Goal: Feedback & Contribution: Contribute content

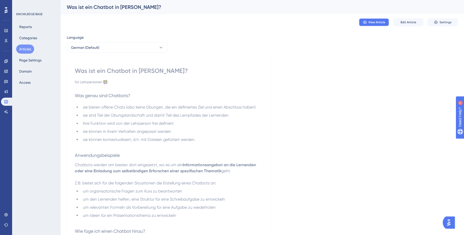
click at [376, 22] on span "View Article" at bounding box center [377, 22] width 17 height 4
click at [410, 24] on span "Edit Article" at bounding box center [409, 22] width 16 height 4
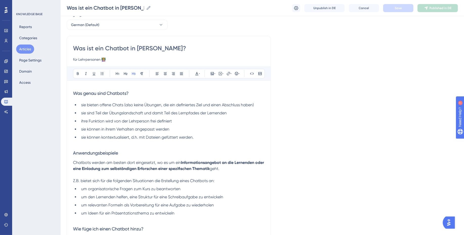
scroll to position [22, 0]
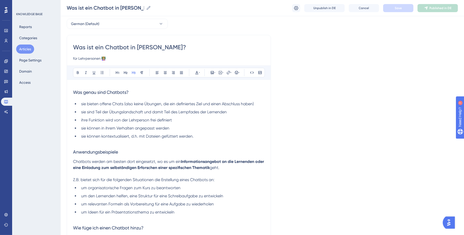
click at [125, 132] on ul "sie bieten offene Chats (also keine Übungen, die ein definiertes Ziel und einen…" at bounding box center [169, 120] width 192 height 38
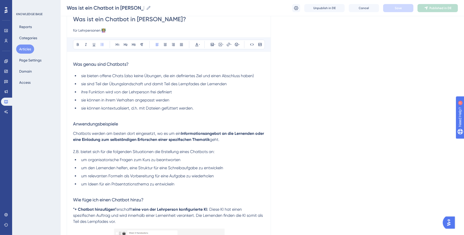
scroll to position [56, 0]
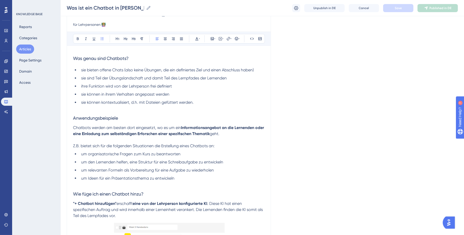
click at [0, 0] on lt-div at bounding box center [0, 0] width 0 height 0
click at [229, 151] on li "um organisatorische Fragen zum Kurs zu beantworten" at bounding box center [172, 154] width 186 height 6
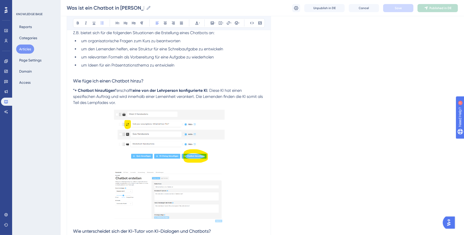
scroll to position [0, 0]
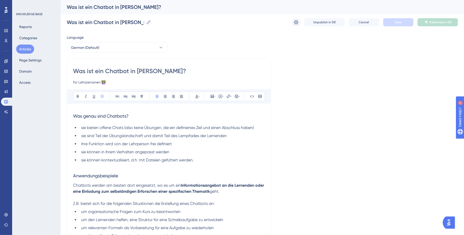
click at [200, 149] on li "sie können in ihrem Verhalten angepasst werden" at bounding box center [172, 152] width 186 height 6
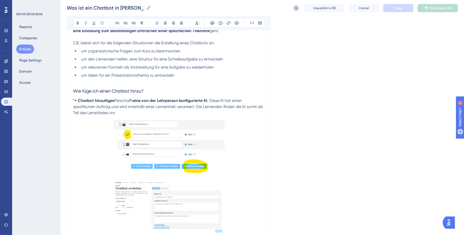
scroll to position [158, 0]
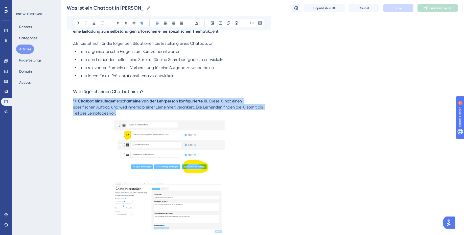
drag, startPoint x: 109, startPoint y: 113, endPoint x: 71, endPoint y: 101, distance: 39.2
click at [71, 101] on div "Was ist ein Chatbot in [PERSON_NAME]? für Lehrpersonen 👩🏼‍🏫 Bold Italic Underli…" at bounding box center [169, 98] width 204 height 399
copy p ""+ Chatbot hinzufügen" erschafft eine von der Lehrperson konfigurierte KI . Die…"
click at [148, 113] on p ""+ Chatbot hinzufügen" erschafft eine von der Lehrperson konfigurierte KI . Die…" at bounding box center [169, 107] width 192 height 18
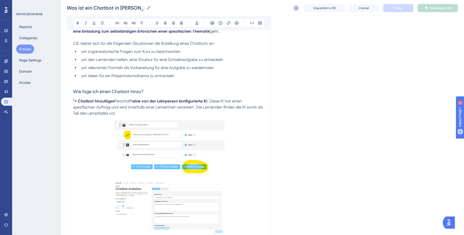
click at [221, 110] on p ""+ Chatbot hinzufügen" erschafft eine von der Lehrperson konfigurierte KI . Die…" at bounding box center [169, 107] width 192 height 18
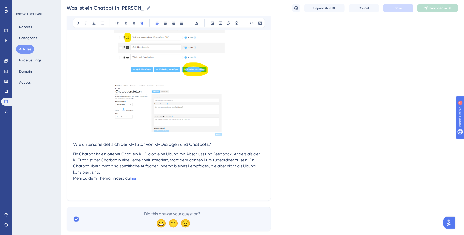
scroll to position [267, 0]
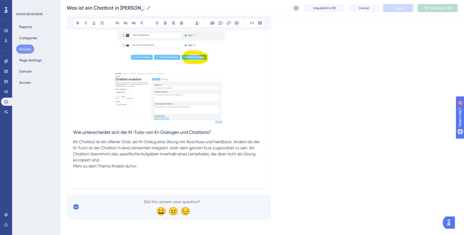
click at [126, 159] on p "Ein Chatbot ist ein offener Chat, ein KI-Dialog eine Übung mit Abschluss und Fe…" at bounding box center [169, 151] width 192 height 24
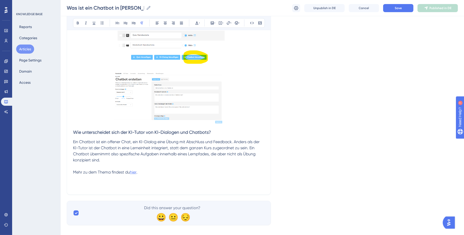
click at [135, 170] on span "hier" at bounding box center [133, 172] width 7 height 5
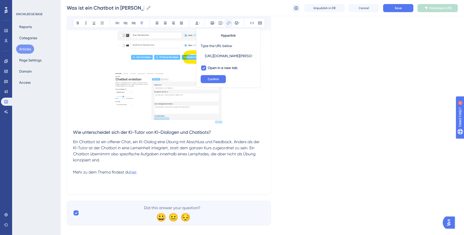
scroll to position [0, 74]
click at [172, 167] on p at bounding box center [169, 166] width 192 height 6
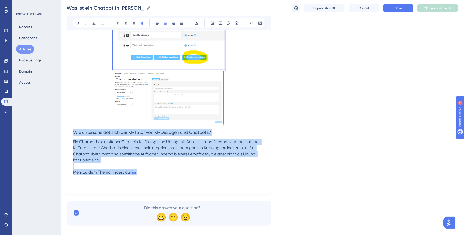
drag, startPoint x: 150, startPoint y: 174, endPoint x: 75, endPoint y: 15, distance: 176.2
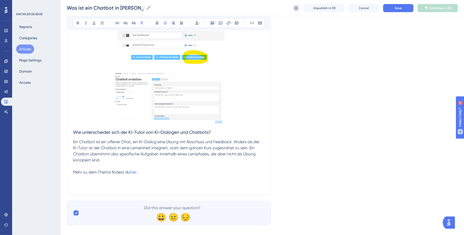
click at [87, 82] on p at bounding box center [169, 98] width 192 height 54
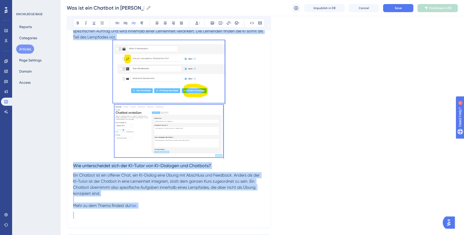
scroll to position [244, 0]
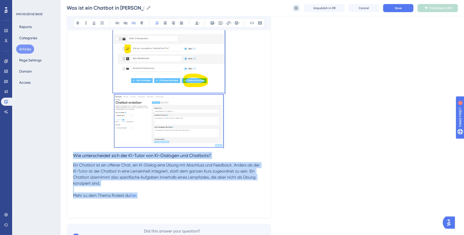
drag, startPoint x: 73, startPoint y: 59, endPoint x: 143, endPoint y: 196, distance: 153.8
click at [143, 196] on div "Was genau sind Chatbots? sie bieten offene Chats (also keine Übungen, die ein d…" at bounding box center [169, 37] width 192 height 348
copy div "Lor ipsum dolo Sitametc? adi elitse doeius Tempo (inci utlab Etdolor, mag ali e…"
click at [323, 126] on div "Language German (Default) Was ist ein Chatbot in [PERSON_NAME]? für Lehrpersone…" at bounding box center [262, 18] width 391 height 460
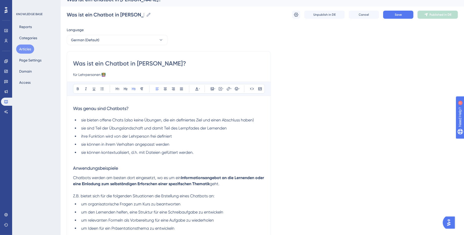
scroll to position [0, 0]
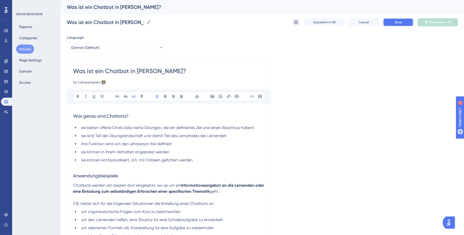
click at [406, 22] on button "Save" at bounding box center [398, 22] width 30 height 8
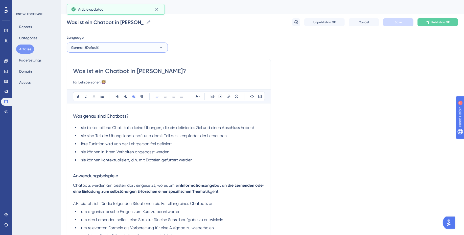
click at [150, 48] on button "German (Default)" at bounding box center [117, 47] width 101 height 10
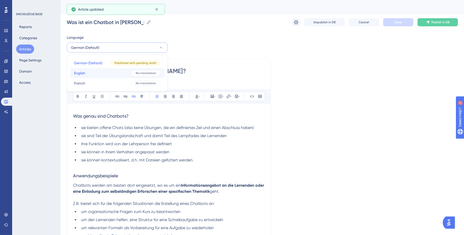
click at [104, 72] on button "English English No translation" at bounding box center [117, 73] width 95 height 10
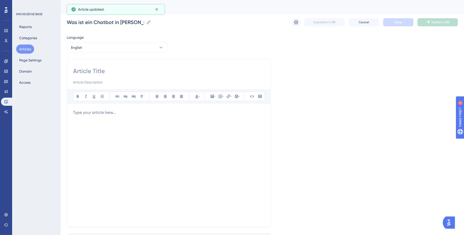
click at [132, 127] on div at bounding box center [169, 164] width 192 height 111
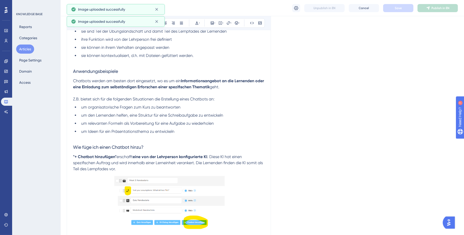
click at [151, 136] on p at bounding box center [169, 137] width 192 height 6
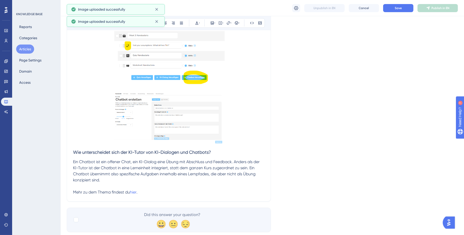
scroll to position [260, 0]
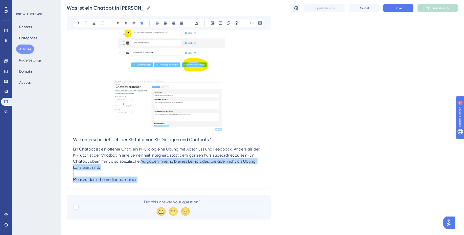
drag, startPoint x: 146, startPoint y: 178, endPoint x: 118, endPoint y: 44, distance: 136.8
click at [118, 44] on div "Was genau sind Chatbots? sie bieten offene Chats (also keine Übungen, die ein d…" at bounding box center [169, 15] width 192 height 335
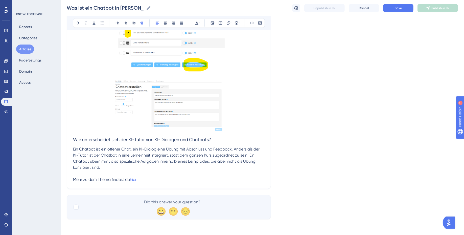
click at [159, 167] on p "Ein Chatbot ist ein offener Chat, ein KI-Dialog eine Übung mit Abschluss und Fe…" at bounding box center [169, 158] width 192 height 24
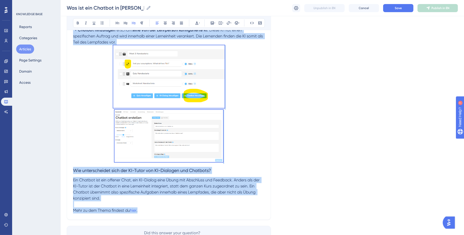
scroll to position [260, 0]
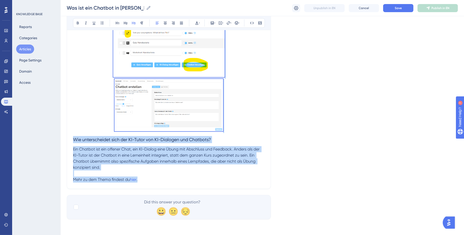
drag, startPoint x: 73, startPoint y: 114, endPoint x: 175, endPoint y: 178, distance: 120.6
click at [175, 178] on div "Was genau sind Chatbots? sie bieten offene Chats (also keine Übungen, die ein d…" at bounding box center [169, 15] width 192 height 335
copy div "Lor ipsum dolo Sitametc? adi elitse doeius Tempo (inci utlab Etdolor, mag ali e…"
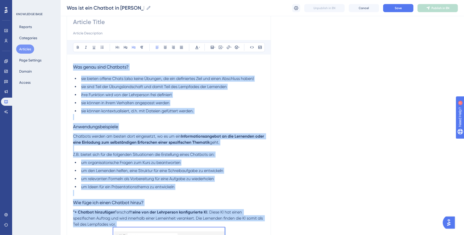
scroll to position [0, 0]
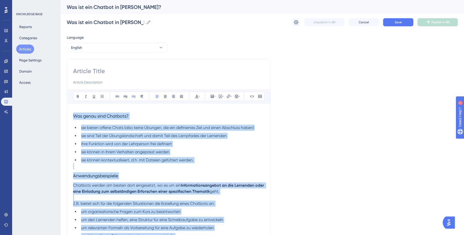
click at [74, 117] on span "Was genau sind Chatbots?" at bounding box center [101, 115] width 56 height 5
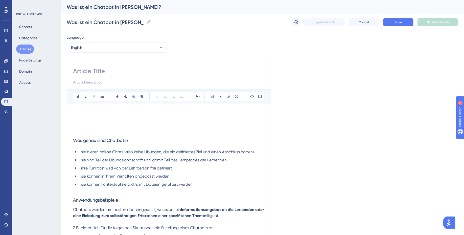
click at [83, 113] on p at bounding box center [169, 112] width 192 height 6
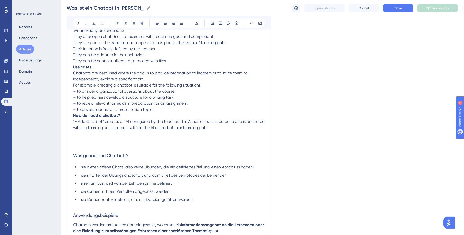
scroll to position [81, 0]
click at [95, 154] on span "Was genau sind Chatbots?" at bounding box center [101, 154] width 56 height 5
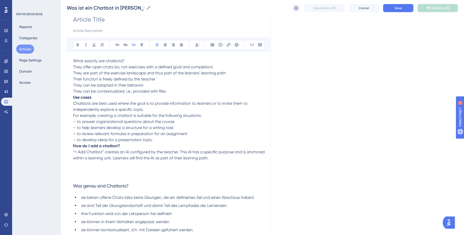
scroll to position [42, 0]
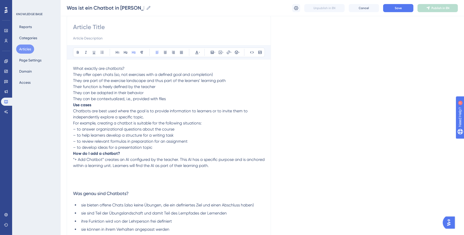
click at [85, 67] on span "What exactly are chatbots?" at bounding box center [99, 68] width 52 height 5
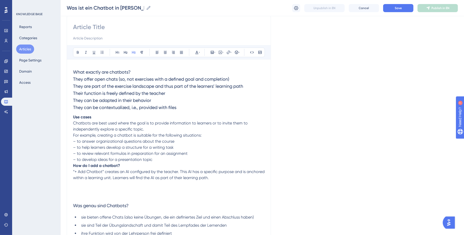
scroll to position [54, 0]
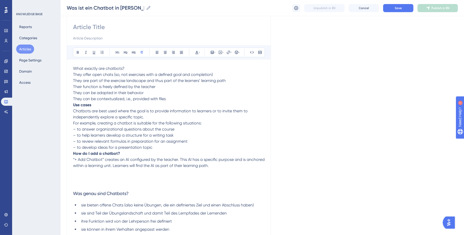
click at [74, 72] on span "They offer open chats (so, not exercises with a defined goal and completion)" at bounding box center [143, 74] width 140 height 5
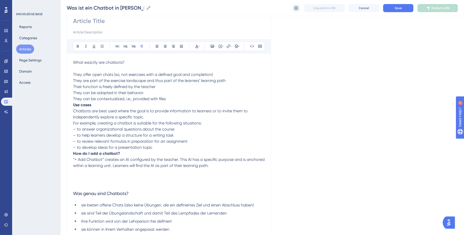
click at [94, 62] on span "What exactly are chatbots?" at bounding box center [99, 62] width 52 height 5
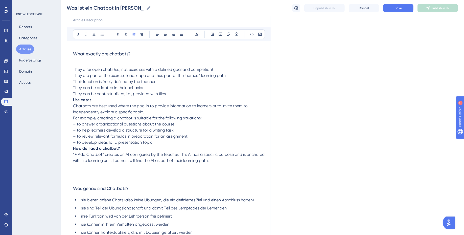
scroll to position [56, 0]
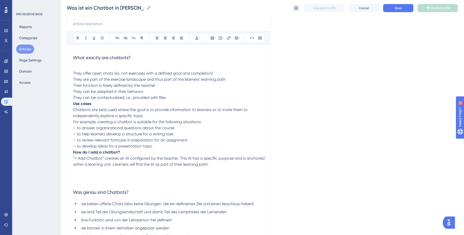
click at [74, 73] on span "They offer open chats (so, not exercises with a defined goal and completion)" at bounding box center [143, 73] width 140 height 5
click at [80, 70] on p "They offer open chats (so, not exercises with a defined goal and completion) Th…" at bounding box center [169, 85] width 192 height 30
click at [79, 66] on p at bounding box center [169, 67] width 192 height 6
drag, startPoint x: 82, startPoint y: 73, endPoint x: 72, endPoint y: 73, distance: 10.4
click at [73, 73] on span "They offer open chats (so, not exercises with a defined goal and completion)" at bounding box center [143, 73] width 140 height 5
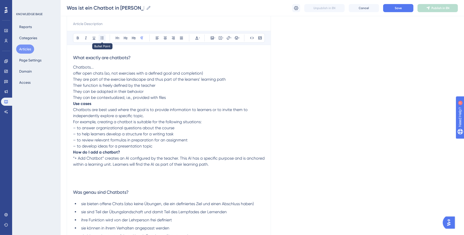
click at [102, 38] on icon at bounding box center [102, 37] width 3 height 3
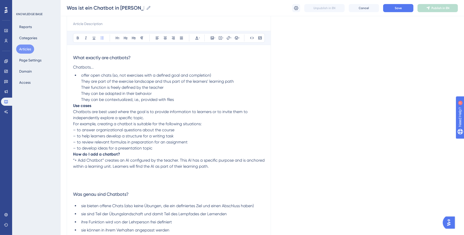
click at [82, 81] on span "They are part of the exercise landscape and thus part of the learners’ learning…" at bounding box center [157, 81] width 153 height 5
drag, startPoint x: 90, startPoint y: 81, endPoint x: 66, endPoint y: 81, distance: 24.0
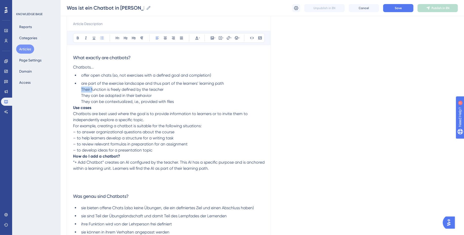
drag, startPoint x: 92, startPoint y: 87, endPoint x: 68, endPoint y: 87, distance: 23.3
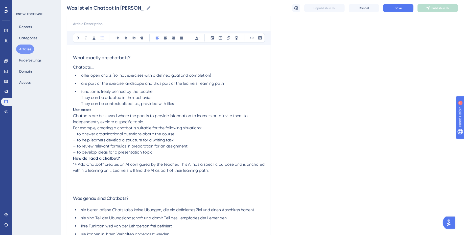
click at [101, 67] on p "Chatbots..." at bounding box center [169, 67] width 192 height 6
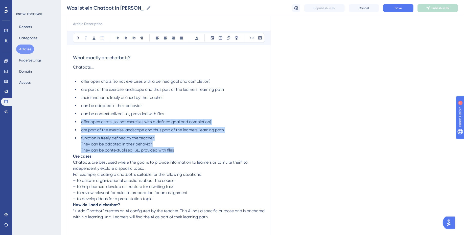
drag, startPoint x: 181, startPoint y: 150, endPoint x: 80, endPoint y: 121, distance: 105.5
click at [80, 122] on ul "offer open chats (so not exercises with a defined goal and completion) are part…" at bounding box center [169, 115] width 192 height 75
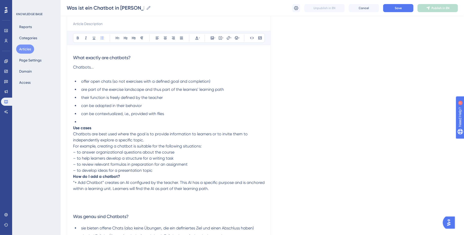
click at [83, 74] on p at bounding box center [169, 73] width 192 height 6
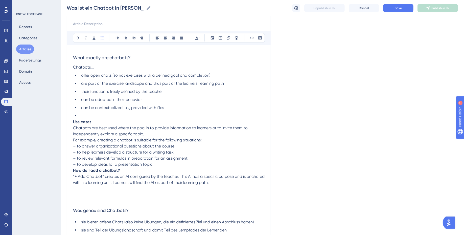
click at [87, 114] on li at bounding box center [172, 116] width 186 height 6
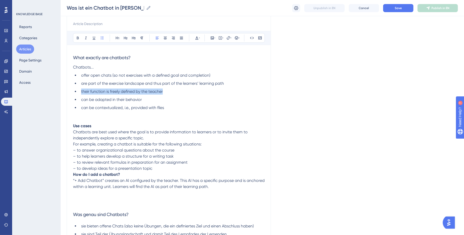
drag, startPoint x: 167, startPoint y: 91, endPoint x: 78, endPoint y: 91, distance: 89.0
click at [78, 91] on ul "offer open chats (so not exercises with a defined goal and completion) are part…" at bounding box center [169, 91] width 192 height 38
click at [129, 99] on span "can be adapted in their behavior" at bounding box center [111, 99] width 61 height 5
click at [0, 0] on lt-span "behavio u r" at bounding box center [0, 0] width 0 height 0
click at [170, 107] on li "can be contextualized, i.e., provided with files" at bounding box center [172, 108] width 186 height 6
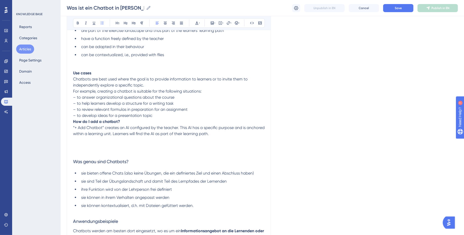
scroll to position [117, 0]
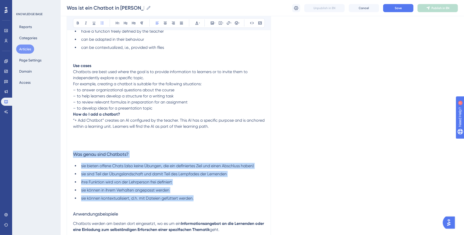
drag, startPoint x: 205, startPoint y: 200, endPoint x: 68, endPoint y: 153, distance: 145.4
click at [67, 153] on div "Bold Italic Underline Bullet Point Heading 1 Heading 2 Heading 3 Normal Align L…" at bounding box center [169, 214] width 204 height 549
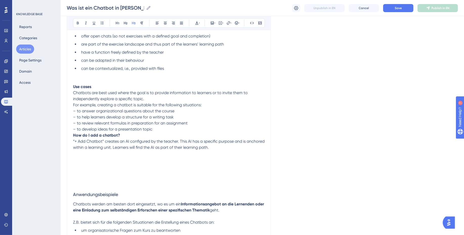
scroll to position [85, 0]
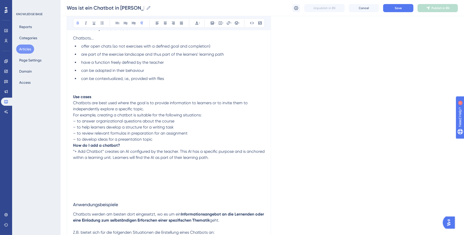
click at [80, 96] on strong "Use cases" at bounding box center [82, 96] width 18 height 5
drag, startPoint x: 97, startPoint y: 95, endPoint x: 61, endPoint y: 95, distance: 35.9
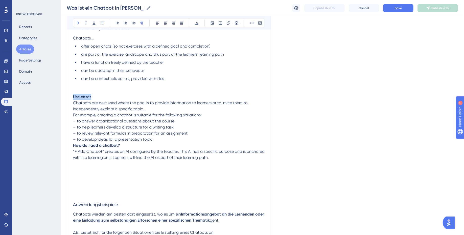
click at [61, 95] on div "Performance Users Engagement Widgets Feedback Product Updates Knowledge Base AI…" at bounding box center [262, 216] width 403 height 603
click at [72, 101] on div "Bold Italic Underline Bullet Point Heading 1 Heading 2 Heading 3 Normal Align L…" at bounding box center [169, 225] width 204 height 508
click at [73, 102] on span "Chatbots are best used where the goal is to provide information to learners or …" at bounding box center [161, 105] width 176 height 11
click at [79, 92] on p at bounding box center [169, 91] width 192 height 6
click at [78, 96] on strong "Use cases" at bounding box center [82, 96] width 18 height 5
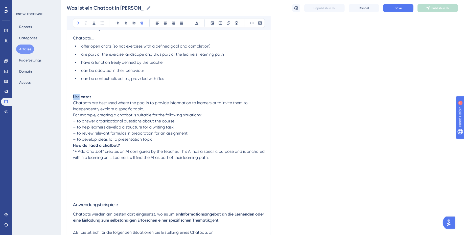
click at [78, 96] on strong "Use cases" at bounding box center [82, 96] width 18 height 5
click at [134, 24] on icon at bounding box center [134, 23] width 4 height 4
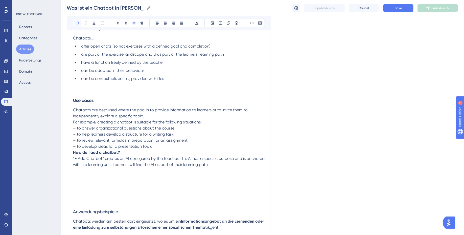
click at [76, 22] on icon at bounding box center [78, 23] width 4 height 4
click at [87, 84] on p at bounding box center [169, 85] width 192 height 6
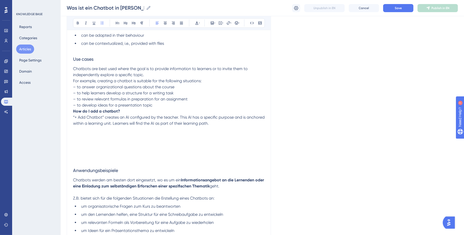
scroll to position [122, 0]
click at [206, 67] on span "Chatbots are best used where the goal is to provide information to learners or …" at bounding box center [161, 70] width 176 height 11
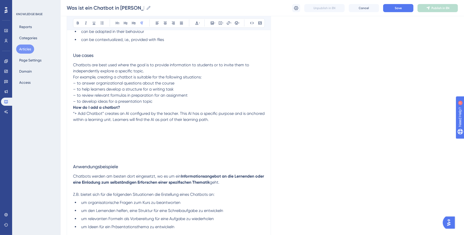
scroll to position [123, 0]
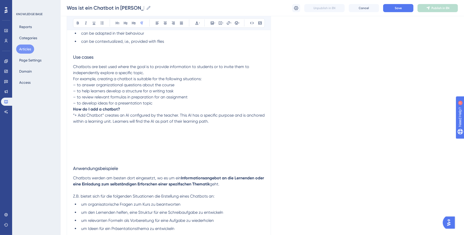
click at [152, 73] on p "Chatbots are best used where the goal is to provide information to students or …" at bounding box center [169, 70] width 192 height 12
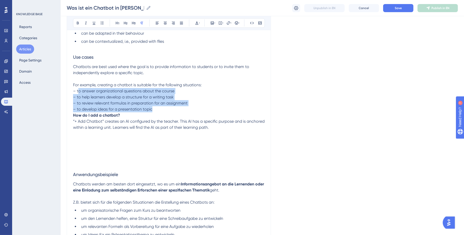
drag, startPoint x: 158, startPoint y: 107, endPoint x: 78, endPoint y: 91, distance: 81.7
click at [78, 91] on p "For example, creating a chatbot is suitable for the following situations: – to …" at bounding box center [169, 97] width 192 height 30
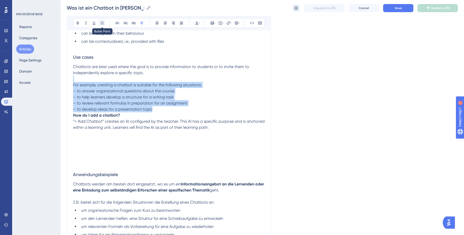
click at [102, 22] on icon at bounding box center [102, 23] width 4 height 4
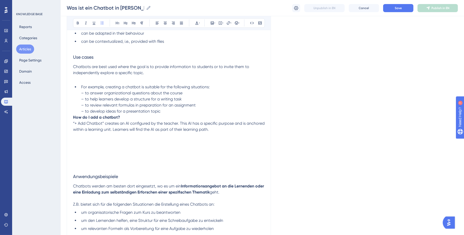
click at [86, 92] on span "– to answer organizational questions about the course" at bounding box center [131, 92] width 101 height 5
click at [82, 87] on span "For example, creating a chatbot is suitable for the following situations:" at bounding box center [145, 86] width 129 height 5
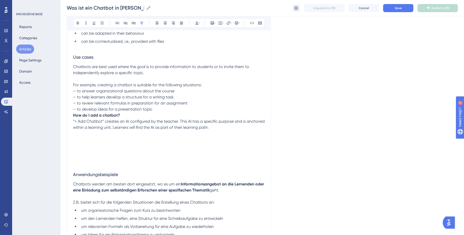
click at [75, 91] on span "– to answer organizational questions about the course" at bounding box center [123, 90] width 101 height 5
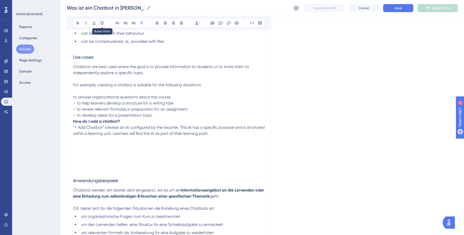
click at [101, 24] on icon at bounding box center [102, 23] width 4 height 4
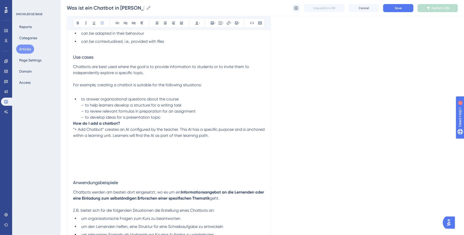
click at [89, 94] on div "What exactly are chatbots? Chatbots... offer open chats (so not exercises with …" at bounding box center [169, 218] width 192 height 466
click at [82, 89] on p at bounding box center [169, 91] width 192 height 6
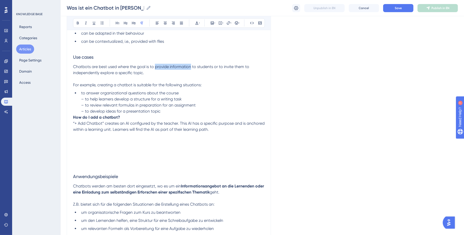
drag, startPoint x: 156, startPoint y: 67, endPoint x: 191, endPoint y: 67, distance: 34.6
click at [191, 67] on span "Chatbots are best used where the goal is to provide information to students or …" at bounding box center [161, 69] width 177 height 11
click at [203, 68] on span "to students or to invite them to independently explore a specific topic." at bounding box center [161, 69] width 177 height 11
drag, startPoint x: 213, startPoint y: 68, endPoint x: 193, endPoint y: 68, distance: 19.7
click at [193, 68] on span "to students or to invite them to independently explore a specific topic." at bounding box center [161, 69] width 177 height 11
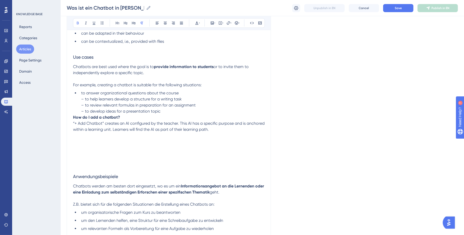
click at [237, 70] on p "Chatbots are best used where the goal is to provide information to students or …" at bounding box center [169, 70] width 192 height 12
drag, startPoint x: 224, startPoint y: 66, endPoint x: 144, endPoint y: 73, distance: 80.9
click at [144, 73] on span "or to invite them to independently explore a specific topic." at bounding box center [161, 69] width 177 height 11
click at [162, 73] on p "Chatbots are best used where the goal is to provide information to students or …" at bounding box center [169, 70] width 192 height 12
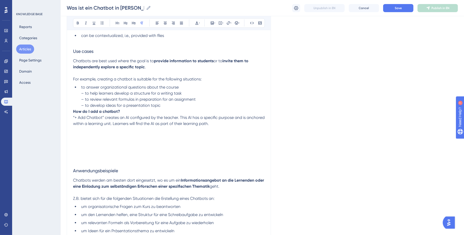
scroll to position [146, 0]
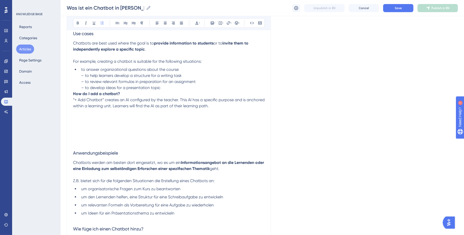
click at [85, 75] on span "– to help learners develop a structure for a writing task" at bounding box center [131, 75] width 101 height 5
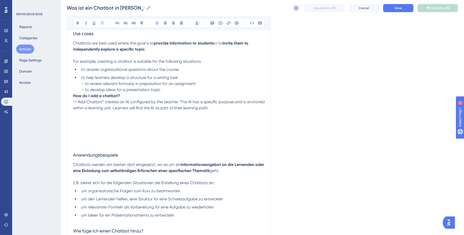
click at [85, 83] on span "– to review relevant formulas in preparation for an assignment" at bounding box center [138, 83] width 114 height 5
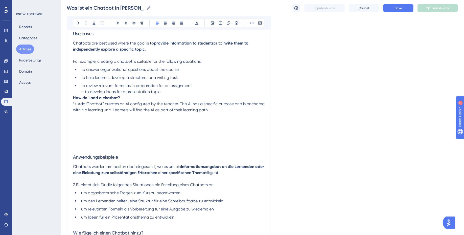
click at [85, 91] on span "– to develop ideas for a presentation topic" at bounding box center [120, 91] width 79 height 5
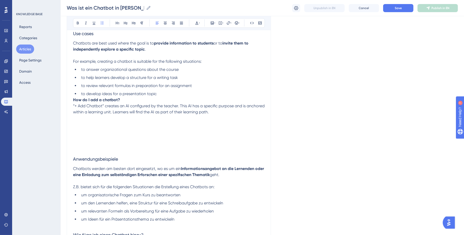
click at [72, 101] on div "Bold Italic Underline Bullet Point Heading 1 Heading 2 Heading 3 Normal Align L…" at bounding box center [169, 172] width 204 height 523
click at [74, 99] on strong "How do I add a chatbot?" at bounding box center [96, 99] width 47 height 5
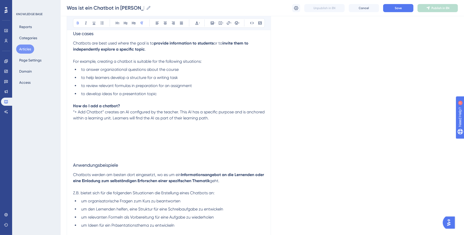
click at [104, 143] on h3 at bounding box center [169, 145] width 192 height 13
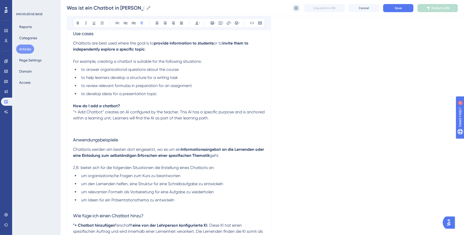
click at [81, 68] on span "to answer organizational questions about the course" at bounding box center [130, 69] width 98 height 5
click at [99, 78] on span "to help learners develop a structure for a writing task" at bounding box center [129, 77] width 97 height 5
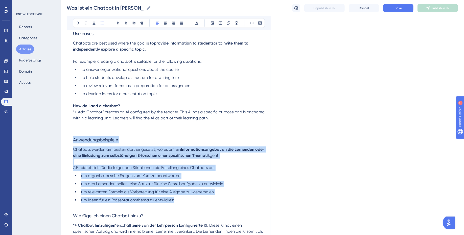
drag, startPoint x: 189, startPoint y: 201, endPoint x: 68, endPoint y: 140, distance: 135.3
click at [68, 140] on div "Bold Italic Underline Bullet Point Heading 1 Heading 2 Heading 3 Normal Align L…" at bounding box center [169, 163] width 204 height 504
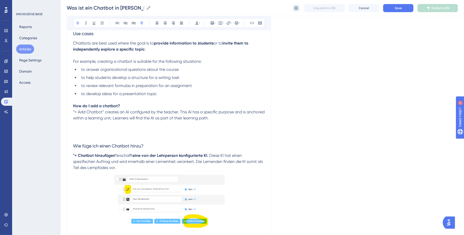
click at [95, 103] on strong "How do I add a chatbot?" at bounding box center [96, 105] width 47 height 5
click at [86, 108] on p "How do I add a chatbot? “+ Add Chatbot” creates an AI configured by the teacher…" at bounding box center [169, 112] width 192 height 18
click at [73, 110] on span "“+ Add Chatbot” creates an AI configured by the teacher. This AI has a specific…" at bounding box center [169, 114] width 193 height 11
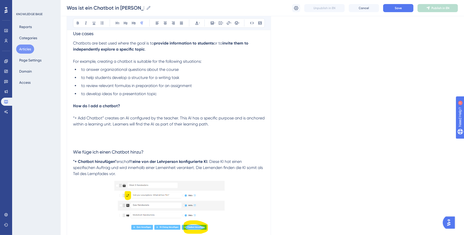
click at [85, 106] on strong "How do I add a chatbot?" at bounding box center [96, 105] width 47 height 5
click at [135, 20] on button at bounding box center [133, 22] width 7 height 7
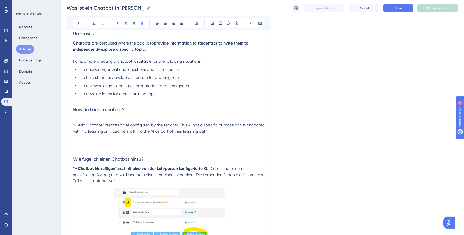
click at [132, 116] on p at bounding box center [169, 119] width 192 height 6
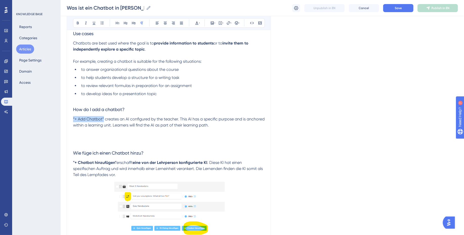
drag, startPoint x: 103, startPoint y: 120, endPoint x: 62, endPoint y: 120, distance: 41.2
click at [62, 120] on div "Performance Users Engagement Widgets Feedback Product Updates Knowledge Base AI…" at bounding box center [262, 122] width 403 height 537
click at [137, 119] on span "creates an AI configured by the teacher. This AI has a specific purpose and is …" at bounding box center [169, 122] width 192 height 11
drag, startPoint x: 126, startPoint y: 119, endPoint x: 178, endPoint y: 118, distance: 51.8
click at [178, 118] on span "creates an AI configured by the teacher. This AI has a specific purpose and is …" at bounding box center [169, 122] width 192 height 11
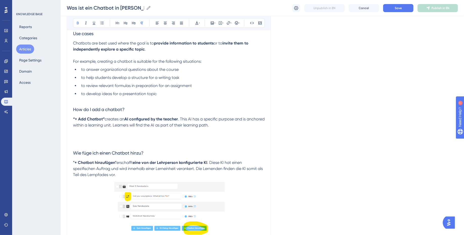
click at [135, 125] on span ". This AI has a specific purpose and is anchored within a learning unit. Learne…" at bounding box center [169, 122] width 193 height 11
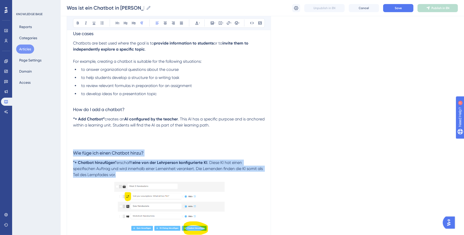
drag, startPoint x: 118, startPoint y: 173, endPoint x: 65, endPoint y: 151, distance: 57.2
click at [65, 151] on div "Performance Users Engagement Widgets Feedback Product Updates Knowledge Base AI…" at bounding box center [262, 122] width 403 height 537
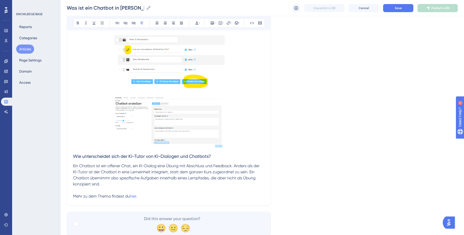
scroll to position [272, 0]
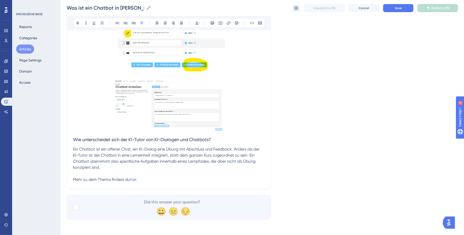
click at [73, 139] on span "Wie unterscheidet sich der KI-Tutor von KI-Dialogen und Chatbots?" at bounding box center [142, 139] width 138 height 5
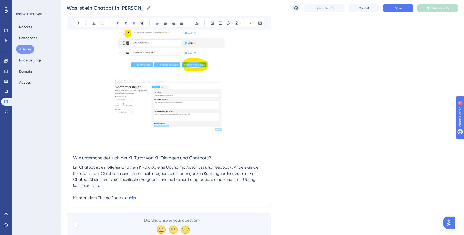
click at [75, 138] on p at bounding box center [169, 136] width 192 height 6
click at [76, 146] on p at bounding box center [169, 148] width 192 height 6
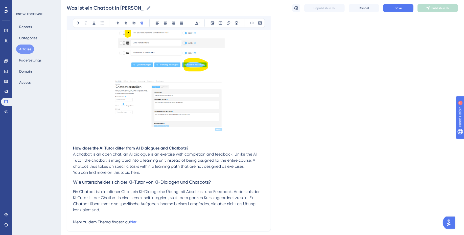
click at [73, 155] on span "A chatbot is an open chat, an AI dialogue is an exercise with completion and fe…" at bounding box center [165, 160] width 185 height 17
click at [106, 197] on span "Ein Chatbot ist ein offener Chat, ein KI-Dialog eine Übung mit Abschluss und Fe…" at bounding box center [167, 200] width 188 height 23
click at [106, 165] on span "A chatbot is an open chat, an AI dialogue is an exercise with completion and fe…" at bounding box center [165, 160] width 185 height 17
click at [105, 194] on p "Ein Chatbot ist ein offener Chat, ein KI-Dialog eine Übung mit Abschluss und Fe…" at bounding box center [169, 201] width 192 height 24
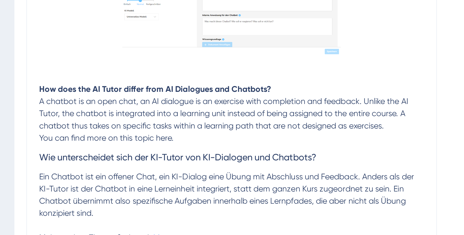
click at [147, 172] on p "You can find more on this topic here." at bounding box center [169, 172] width 192 height 6
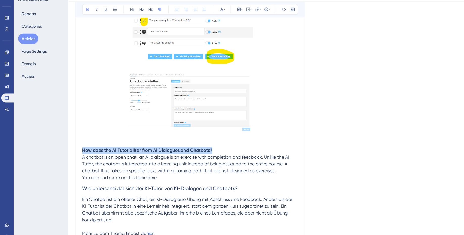
drag, startPoint x: 191, startPoint y: 147, endPoint x: 70, endPoint y: 148, distance: 121.3
click at [70, 148] on div "Bold Italic Underline Bullet Point Heading 1 Heading 2 Heading 3 Normal Align L…" at bounding box center [169, 8] width 204 height 447
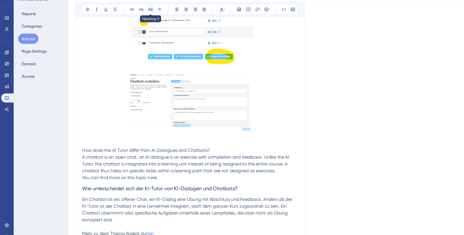
click at [134, 22] on icon at bounding box center [134, 23] width 4 height 4
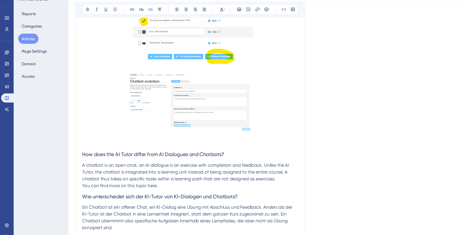
click at [177, 161] on span "A chatbot is an open chat, an AI dialogue is an exercise with completion and fe…" at bounding box center [165, 167] width 185 height 17
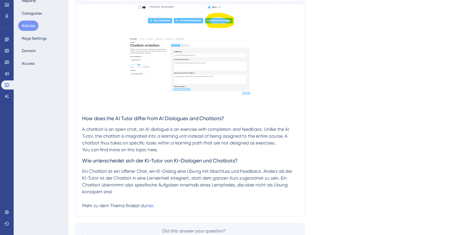
scroll to position [301, 0]
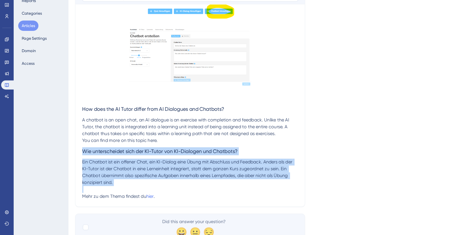
drag, startPoint x: 106, startPoint y: 191, endPoint x: 70, endPoint y: 162, distance: 46.2
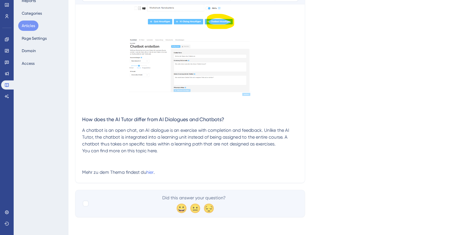
click at [73, 160] on span "You can find more on this topic here." at bounding box center [106, 159] width 67 height 5
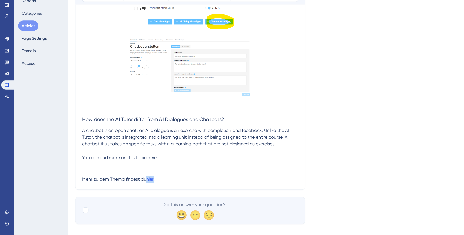
click at [133, 185] on span "hier" at bounding box center [133, 185] width 7 height 5
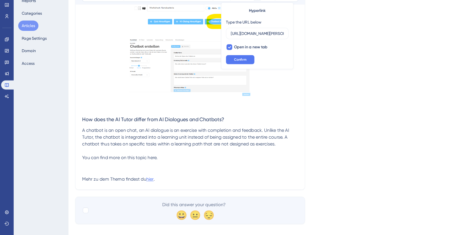
scroll to position [0, 74]
click at [223, 56] on input "[URL][DOMAIN_NAME][PERSON_NAME]" at bounding box center [228, 56] width 47 height 6
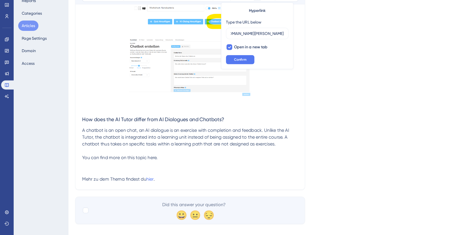
click at [196, 184] on p "Mehr zu dem Thema findest du hier ." at bounding box center [169, 185] width 192 height 6
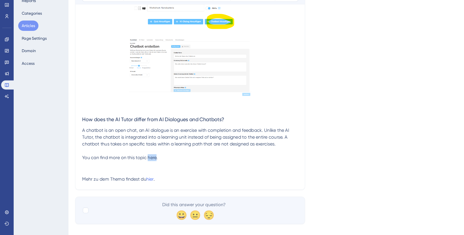
drag, startPoint x: 130, startPoint y: 167, endPoint x: 138, endPoint y: 167, distance: 7.8
click at [138, 167] on span "You can find more on this topic here." at bounding box center [106, 166] width 67 height 5
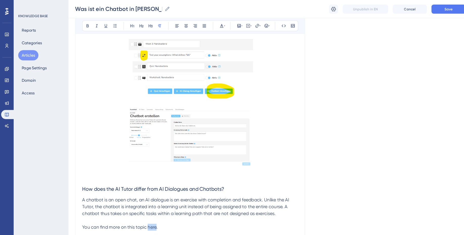
scroll to position [256, 0]
click at [229, 22] on icon at bounding box center [228, 23] width 4 height 4
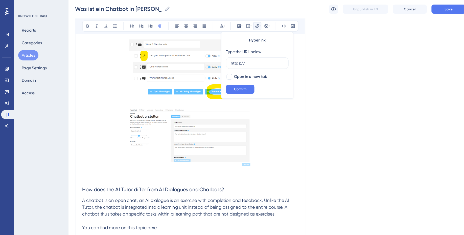
drag, startPoint x: 221, startPoint y: 57, endPoint x: 173, endPoint y: 57, distance: 48.0
click at [173, 57] on div "Bold Italic Underline Bullet Point Heading 1 Heading 2 Heading 3 Normal Align L…" at bounding box center [169, 28] width 192 height 393
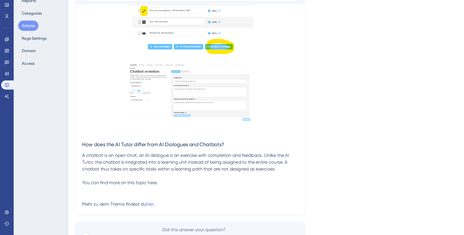
scroll to position [282, 0]
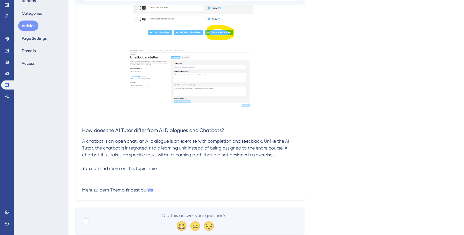
click at [135, 176] on span "You can find more on this topic here." at bounding box center [106, 175] width 67 height 5
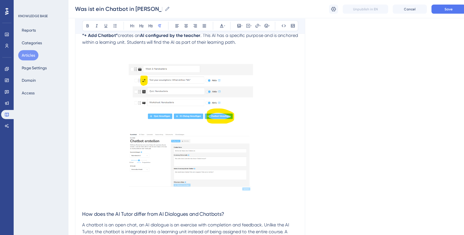
scroll to position [222, 0]
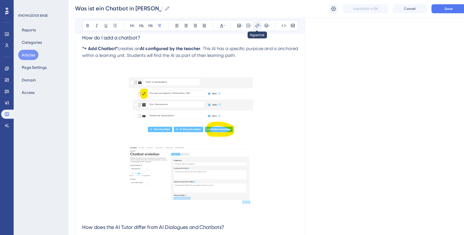
click at [227, 25] on icon at bounding box center [228, 23] width 4 height 4
drag, startPoint x: 227, startPoint y: 55, endPoint x: 187, endPoint y: 55, distance: 40.2
click at [187, 55] on div "Bold Italic Underline Bullet Point Heading 1 Heading 2 Heading 3 Normal Align L…" at bounding box center [169, 62] width 192 height 393
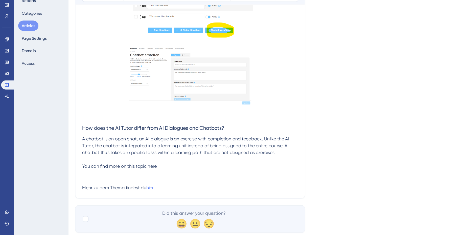
scroll to position [284, 0]
click at [135, 173] on span "You can find more on this topic here." at bounding box center [106, 173] width 67 height 5
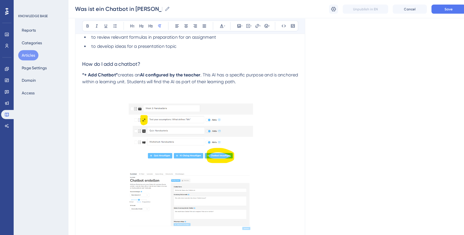
scroll to position [192, 0]
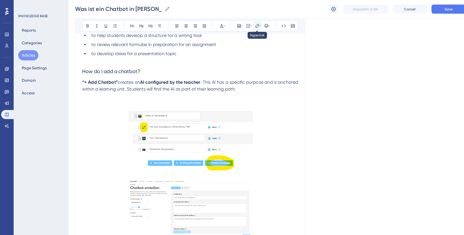
click at [231, 24] on icon at bounding box center [231, 23] width 1 height 4
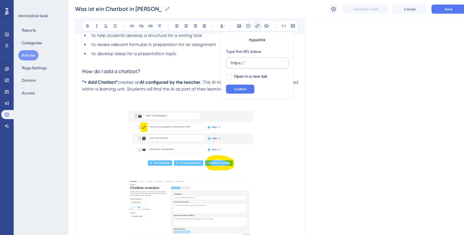
click at [224, 57] on input "https://" at bounding box center [228, 56] width 47 height 6
type input "h"
type input "[URL][DOMAIN_NAME][PERSON_NAME]"
click at [213, 78] on span "Confirm" at bounding box center [213, 79] width 11 height 4
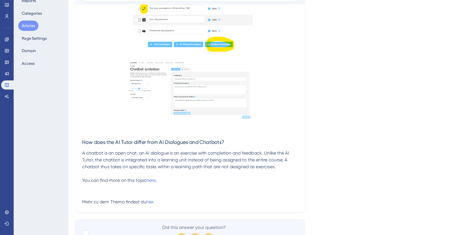
scroll to position [294, 0]
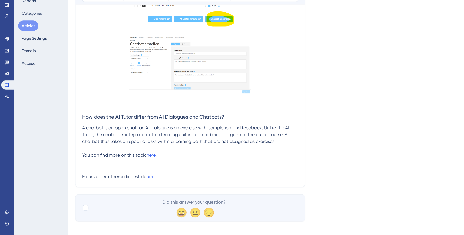
click at [159, 182] on p "Mehr zu dem Thema findest du hier ." at bounding box center [169, 183] width 192 height 6
click at [133, 165] on span "here" at bounding box center [134, 163] width 8 height 5
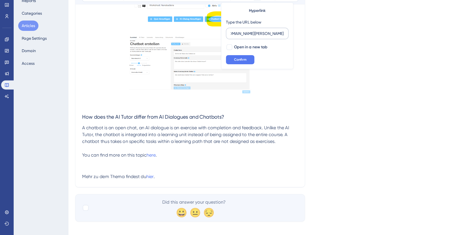
click at [204, 58] on label "[URL][DOMAIN_NAME][PERSON_NAME]" at bounding box center [229, 56] width 56 height 10
click at [205, 58] on input "[URL][DOMAIN_NAME][PERSON_NAME]" at bounding box center [228, 56] width 47 height 6
drag, startPoint x: 207, startPoint y: 57, endPoint x: 200, endPoint y: 57, distance: 7.1
click at [200, 57] on div "Hyperlink Type the URL below [URL][DOMAIN_NAME][PERSON_NAME] Open in a new tab …" at bounding box center [228, 57] width 64 height 59
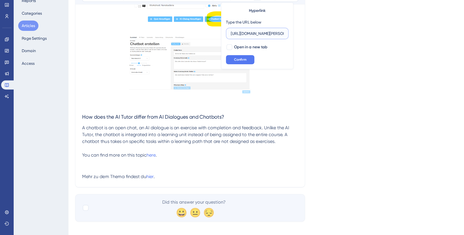
click at [228, 57] on input "[URL][DOMAIN_NAME][PERSON_NAME]" at bounding box center [228, 56] width 47 height 6
click at [161, 184] on p "Mehr zu dem Thema findest du hier ." at bounding box center [169, 183] width 192 height 6
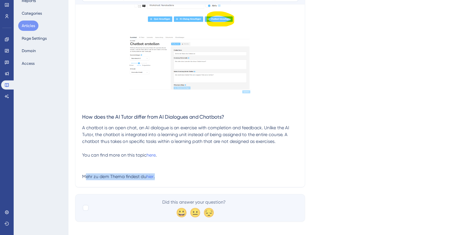
drag, startPoint x: 148, startPoint y: 184, endPoint x: 73, endPoint y: 184, distance: 75.6
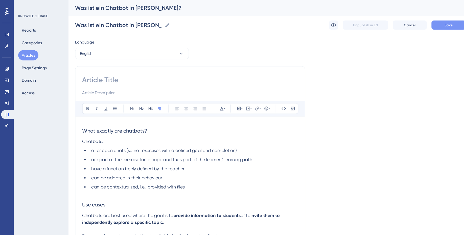
click at [406, 24] on button "Save" at bounding box center [398, 22] width 30 height 8
click at [93, 71] on input at bounding box center [169, 71] width 192 height 8
paste input "What is a chatbot in [PERSON_NAME]?"
type input "What is a chatbot in [PERSON_NAME]?"
click at [108, 85] on input at bounding box center [169, 82] width 192 height 6
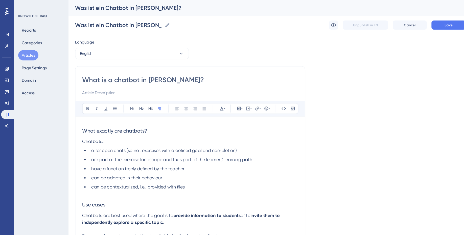
paste input "for teachers 👩🏼‍🏫"
type input "for teachers 👩🏼‍🏫"
click at [401, 21] on span "Save" at bounding box center [398, 22] width 7 height 4
click at [146, 48] on button "English" at bounding box center [117, 47] width 101 height 10
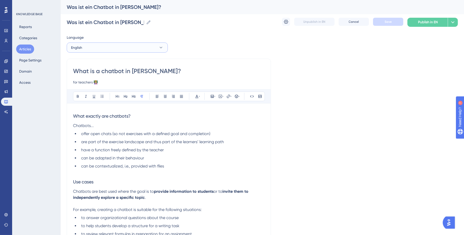
click at [153, 49] on button "English" at bounding box center [117, 47] width 101 height 10
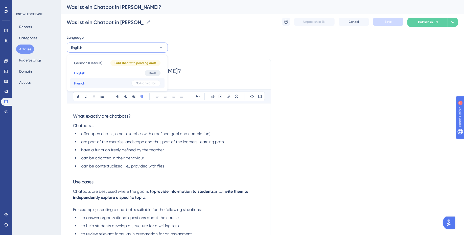
click at [114, 85] on button "French French No translation" at bounding box center [117, 83] width 95 height 10
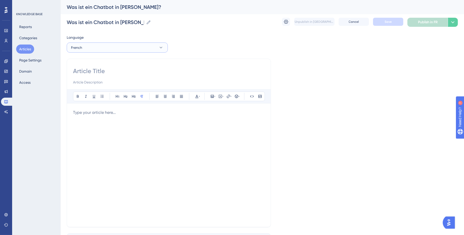
click at [133, 50] on button "French" at bounding box center [117, 47] width 101 height 10
click at [110, 62] on button "German (Default) German (Default) Published with pending draft" at bounding box center [117, 63] width 95 height 10
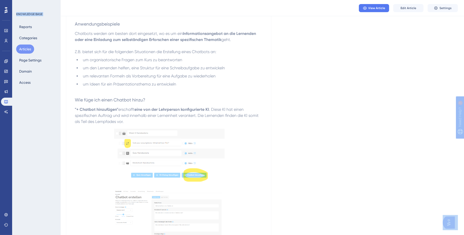
scroll to position [276, 0]
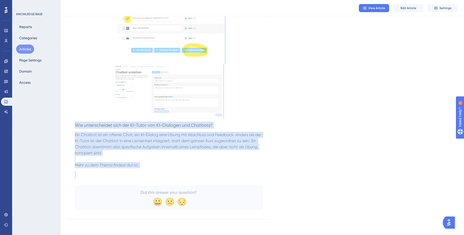
drag, startPoint x: 75, startPoint y: 58, endPoint x: 158, endPoint y: 145, distance: 120.5
click at [158, 145] on div "Was ist ein Chatbot in [PERSON_NAME]? für Lehrpersonen 👩🏼‍🏫 Was genau sind Chat…" at bounding box center [169, 10] width 188 height 399
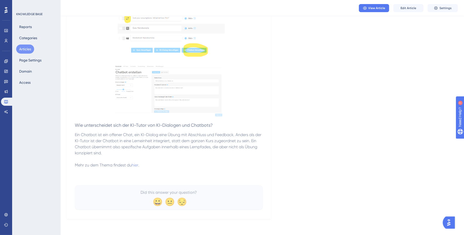
click at [156, 158] on p at bounding box center [169, 159] width 188 height 6
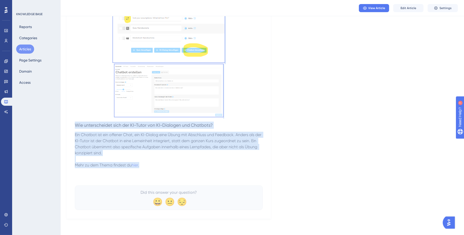
drag, startPoint x: 144, startPoint y: 164, endPoint x: 83, endPoint y: 7, distance: 168.6
click at [407, 10] on button "Edit Article" at bounding box center [408, 8] width 30 height 8
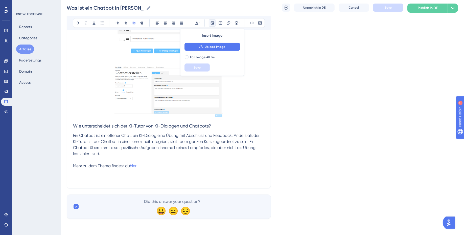
scroll to position [110, 0]
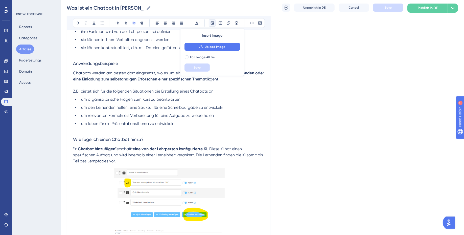
click at [112, 118] on ul "um organisatorische Fragen zum Kurs zu beantworten um den Lernenden helfen, ein…" at bounding box center [169, 111] width 192 height 30
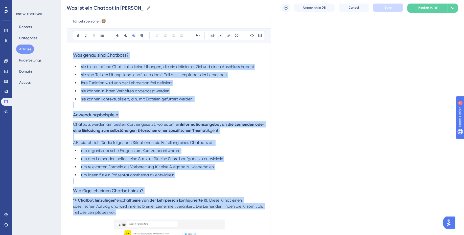
scroll to position [273, 0]
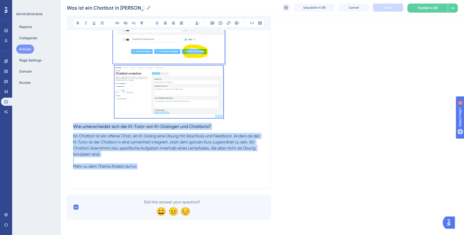
drag, startPoint x: 74, startPoint y: 94, endPoint x: 169, endPoint y: 166, distance: 118.9
click at [169, 166] on div "Was genau sind Chatbots? sie bieten offene Chats (also keine Übungen, die ein d…" at bounding box center [169, 8] width 192 height 348
copy div "Lor ipsum dolo Sitametc? adi elitse doeius Tempo (inci utlab Etdolor, mag ali e…"
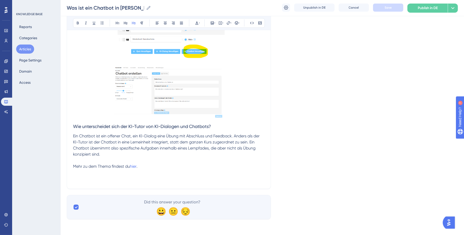
click at [171, 169] on h3 at bounding box center [169, 175] width 192 height 13
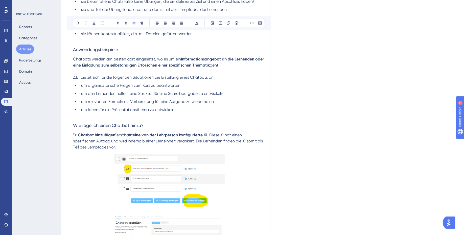
scroll to position [0, 0]
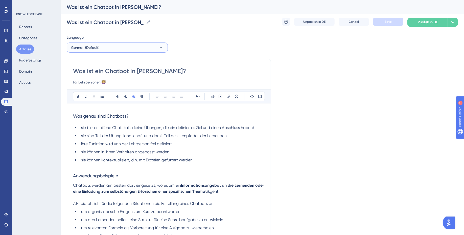
click at [135, 47] on button "German (Default)" at bounding box center [117, 47] width 101 height 10
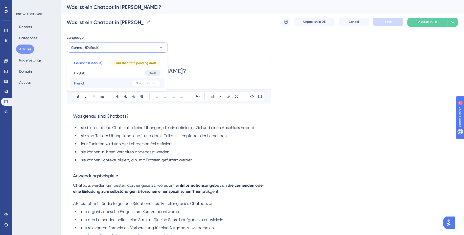
click at [124, 85] on button "French French No translation" at bounding box center [117, 83] width 95 height 10
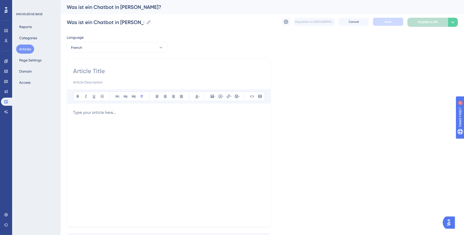
click at [100, 123] on div at bounding box center [169, 164] width 192 height 111
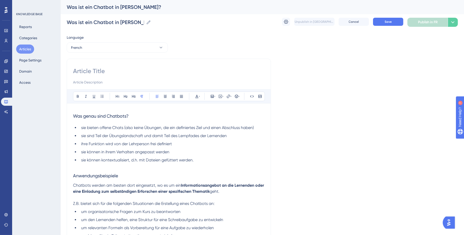
click at [86, 72] on input at bounding box center [169, 71] width 192 height 8
paste input "Qu’est-ce qu’un chatbot dans [PERSON_NAME] ?"
click at [134, 77] on div "Qu’est-ce qu’un chatbot dans [PERSON_NAME] ?" at bounding box center [169, 76] width 192 height 18
click at [83, 84] on input at bounding box center [169, 82] width 192 height 6
click at [155, 74] on input "Qu’est-ce qu’un chatbot dans [PERSON_NAME] ?" at bounding box center [169, 71] width 192 height 8
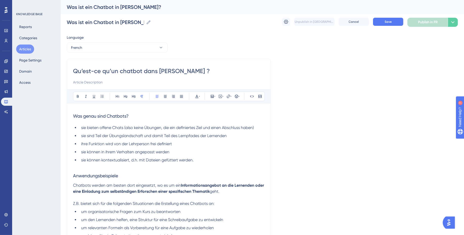
click at [155, 74] on input "Qu’est-ce qu’un chatbot dans [PERSON_NAME] ?" at bounding box center [169, 71] width 192 height 8
type input "Qu’est-ce qu’un chatbot sur [PERSON_NAME] ?"
click at [88, 81] on input at bounding box center [169, 82] width 192 height 6
paste input "pour les enseignants 👩🏼‍🏫"
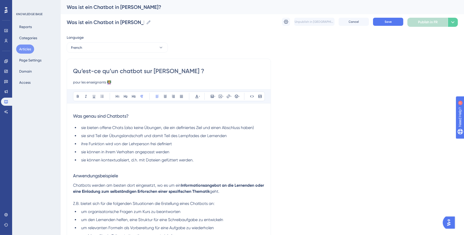
type input "pour les enseignants 👩🏼‍🏫"
click at [179, 142] on li "ihre Funktion wird von der Lehrperson frei definiert" at bounding box center [172, 144] width 186 height 6
click at [398, 22] on button "Save" at bounding box center [388, 22] width 30 height 8
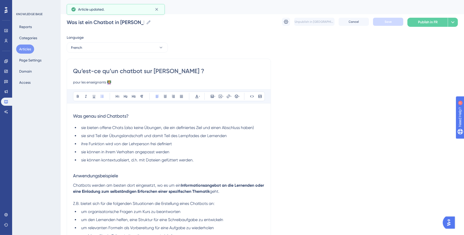
click at [181, 142] on li "ihre Funktion wird von der Lehrperson frei definiert" at bounding box center [172, 144] width 186 height 6
click at [137, 45] on button "French" at bounding box center [117, 47] width 101 height 10
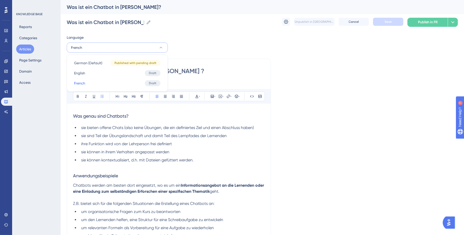
click at [153, 131] on ul "sie bieten offene Chats (also keine Übungen, die ein definiertes Ziel und einen…" at bounding box center [169, 144] width 192 height 38
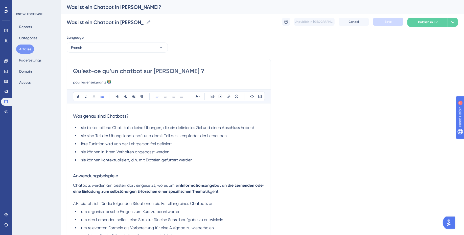
click at [205, 161] on li "sie können kontextualisiert, d.h. mit Dateien gefüttert werden." at bounding box center [172, 160] width 186 height 6
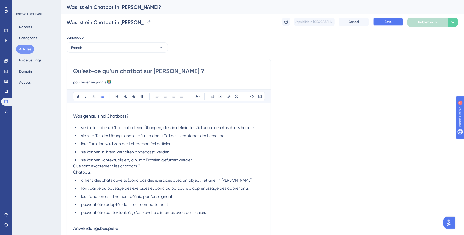
click at [396, 18] on button "Save" at bounding box center [388, 22] width 30 height 8
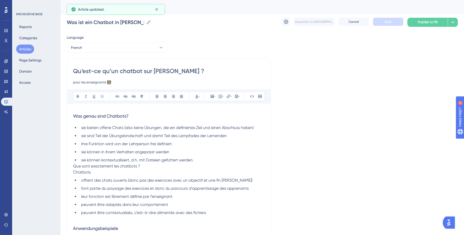
click at [118, 48] on button "French" at bounding box center [117, 47] width 101 height 10
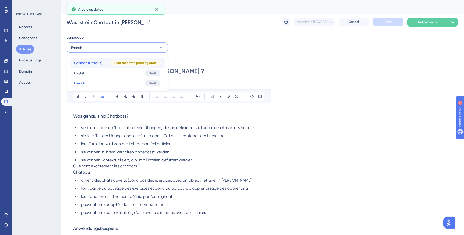
click at [105, 62] on button "German (Default) German (Default) Published with pending draft" at bounding box center [117, 63] width 95 height 10
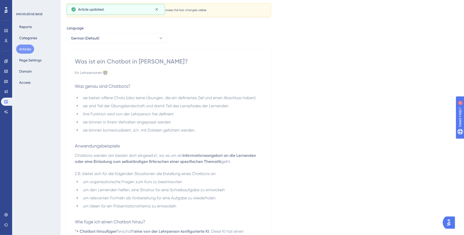
scroll to position [32, 0]
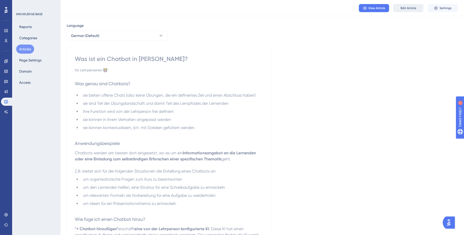
click at [409, 9] on span "Edit Article" at bounding box center [409, 8] width 16 height 4
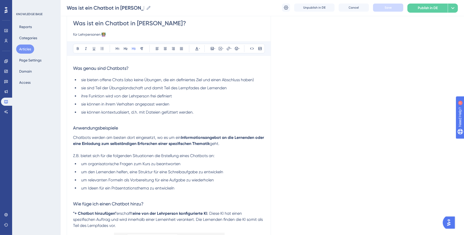
scroll to position [21, 0]
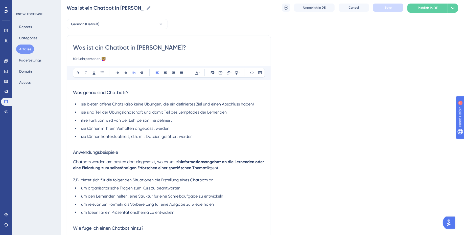
click at [94, 93] on span "Was genau sind Chatbots?" at bounding box center [101, 92] width 56 height 5
click at [141, 91] on h3 "Was genau sind Chatbots?" at bounding box center [169, 92] width 192 height 13
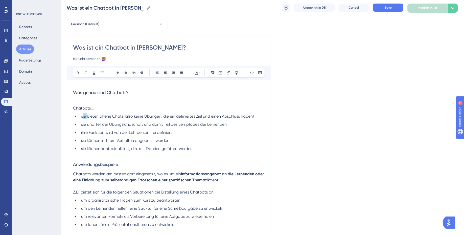
drag, startPoint x: 87, startPoint y: 117, endPoint x: 79, endPoint y: 117, distance: 8.6
click at [79, 117] on li "sie bieten offene Chats (also keine Übungen, die ein definiertes Ziel und einen…" at bounding box center [172, 116] width 186 height 6
drag, startPoint x: 88, startPoint y: 123, endPoint x: 82, endPoint y: 123, distance: 6.1
click at [82, 123] on span "sie sind Teil der Übungslandschaft und damit Teil des Lernpfades der Lernenden" at bounding box center [154, 124] width 146 height 5
drag, startPoint x: 87, startPoint y: 141, endPoint x: 79, endPoint y: 141, distance: 8.1
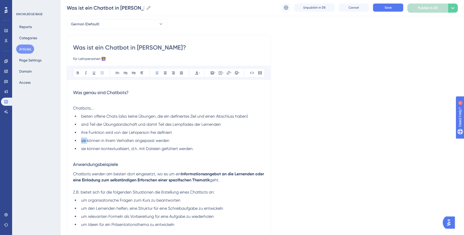
click at [79, 141] on ul "bieten offene Chats (also keine Übungen, die ein definiertes Ziel und einen Abs…" at bounding box center [169, 132] width 192 height 38
drag, startPoint x: 86, startPoint y: 147, endPoint x: 81, endPoint y: 147, distance: 5.1
click at [81, 147] on span "sie können kontextualisiert, d.h. mit Dateien gefüttert werden." at bounding box center [137, 148] width 112 height 5
click at [81, 132] on span "ihre Funktion wird von der Lehrperson frei definiert" at bounding box center [126, 132] width 91 height 5
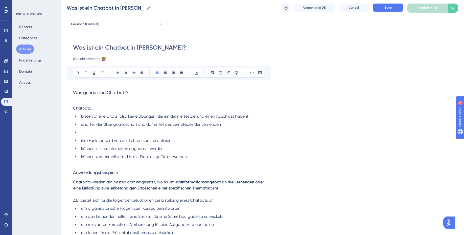
click at [117, 132] on li at bounding box center [172, 132] width 186 height 6
drag, startPoint x: 176, startPoint y: 141, endPoint x: 64, endPoint y: 141, distance: 112.0
click at [64, 141] on div "Performance Users Engagement Widgets Feedback Product Updates Knowledge Base AI…" at bounding box center [262, 239] width 403 height 521
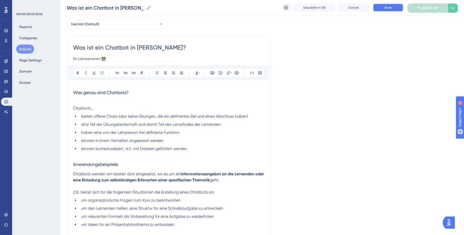
click at [383, 5] on button "Save" at bounding box center [388, 8] width 30 height 8
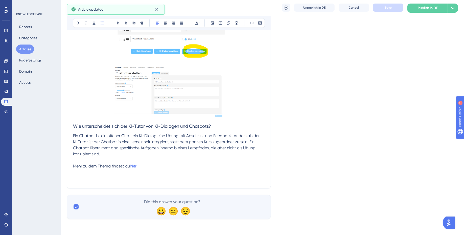
scroll to position [0, 0]
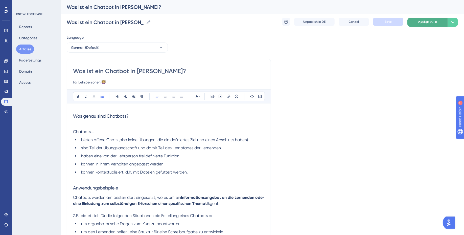
click at [433, 20] on span "Publish in DE" at bounding box center [428, 22] width 20 height 6
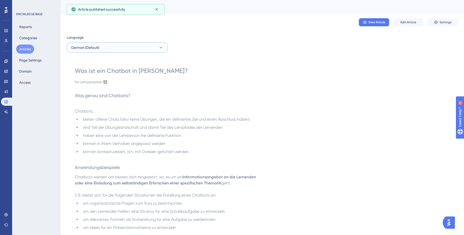
click at [132, 48] on button "German (Default)" at bounding box center [117, 47] width 101 height 10
click at [119, 75] on button "English English Draft" at bounding box center [117, 73] width 95 height 10
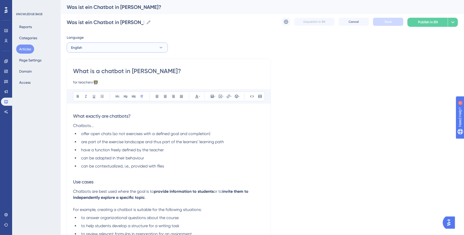
click at [123, 45] on button "English" at bounding box center [117, 47] width 101 height 10
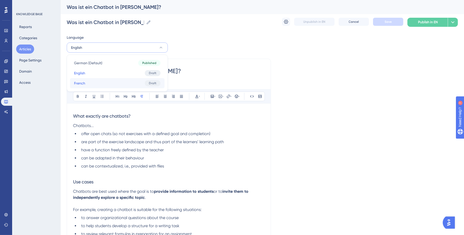
click at [112, 79] on button "French French Draft" at bounding box center [117, 83] width 95 height 10
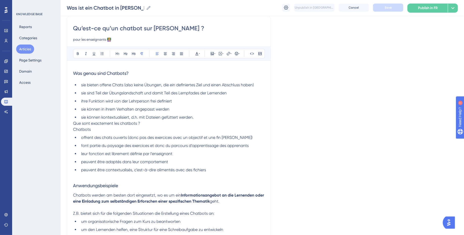
scroll to position [39, 0]
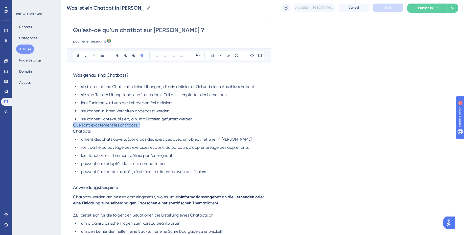
drag, startPoint x: 141, startPoint y: 124, endPoint x: 59, endPoint y: 124, distance: 81.4
click at [61, 124] on div "Performance Users Engagement Widgets Feedback Product Updates Knowledge Base AI…" at bounding box center [262, 231] width 403 height 540
click at [153, 123] on p "Que sont exactement les chatbots ? Chatbots" at bounding box center [169, 128] width 192 height 12
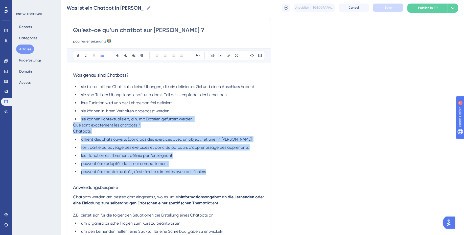
drag, startPoint x: 223, startPoint y: 171, endPoint x: 67, endPoint y: 122, distance: 163.3
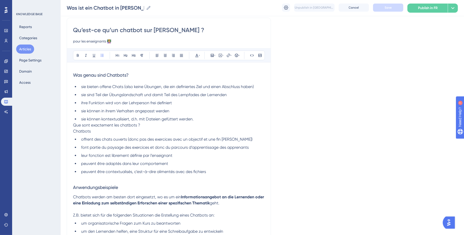
click at [222, 178] on p at bounding box center [169, 178] width 192 height 6
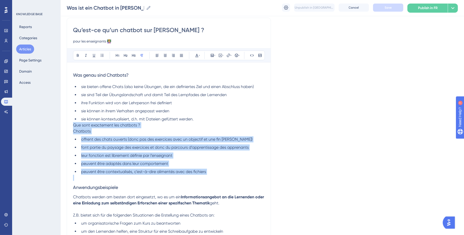
drag, startPoint x: 217, startPoint y: 175, endPoint x: 69, endPoint y: 126, distance: 155.6
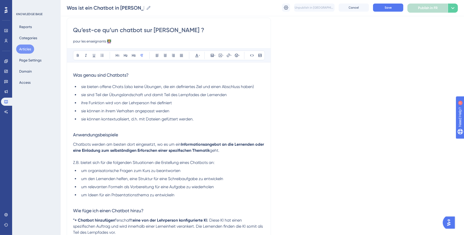
click at [83, 67] on div "Bold Italic Underline Bullet Point Heading 1 Heading 2 Heading 3 Normal Align L…" at bounding box center [169, 225] width 192 height 355
click at [137, 74] on h3 "Was genau sind Chatbots?" at bounding box center [169, 74] width 192 height 13
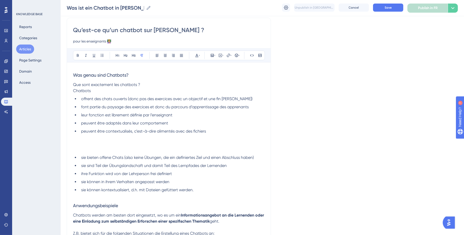
drag, startPoint x: 133, startPoint y: 73, endPoint x: 57, endPoint y: 73, distance: 76.1
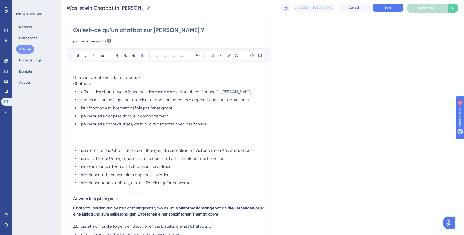
scroll to position [32, 0]
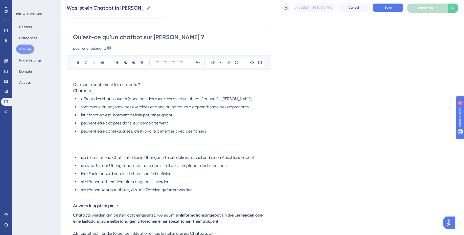
click at [57, 73] on div "Reports Categories Articles Page Settings Domain Access" at bounding box center [36, 54] width 41 height 65
click at [73, 86] on span "Que sont exactement les chatbots ?" at bounding box center [106, 84] width 67 height 5
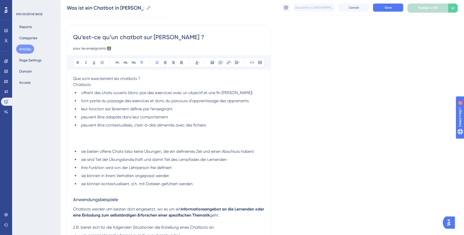
click at [90, 79] on span "Que sont exactement les chatbots ?" at bounding box center [106, 78] width 67 height 5
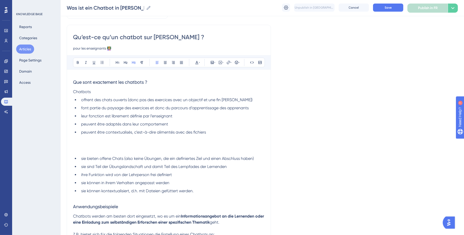
scroll to position [39, 0]
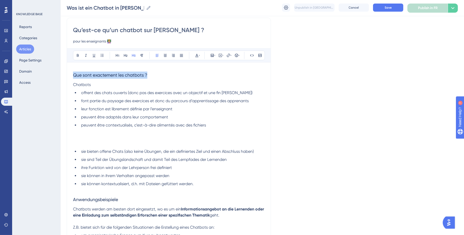
click at [76, 85] on span "Chatbots" at bounding box center [82, 84] width 18 height 5
click at [189, 108] on li "leur fonction est librement définie par l’enseignant" at bounding box center [172, 109] width 186 height 6
click at [118, 83] on p "Les chatbots" at bounding box center [169, 85] width 192 height 6
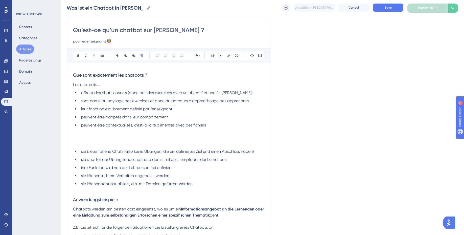
click at [136, 132] on p at bounding box center [169, 131] width 192 height 6
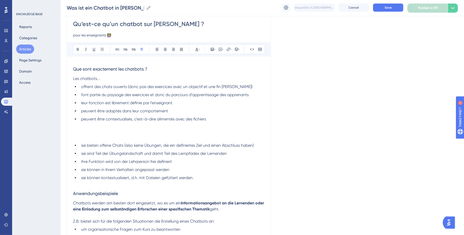
scroll to position [46, 0]
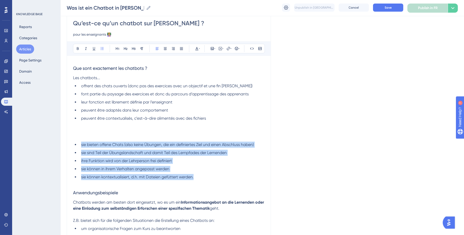
drag, startPoint x: 196, startPoint y: 174, endPoint x: 63, endPoint y: 143, distance: 136.5
click at [63, 143] on div "Performance Users Engagement Widgets Feedback Product Updates Knowledge Base AI…" at bounding box center [262, 230] width 403 height 552
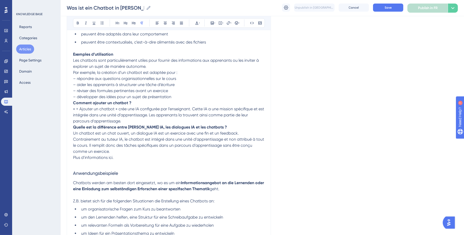
scroll to position [127, 0]
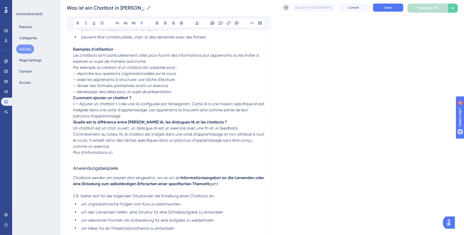
click at [102, 49] on strong "Exemples d’utilisation" at bounding box center [93, 49] width 40 height 5
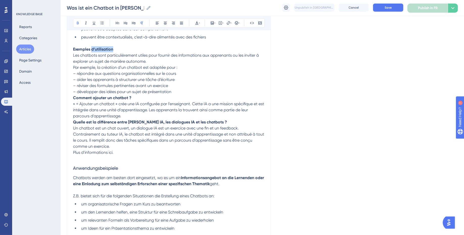
click at [102, 49] on strong "Exemples d’utilisation" at bounding box center [93, 49] width 40 height 5
click at [74, 57] on span "Les chatbots sont particulièrement utiles pour fournir des informations aux app…" at bounding box center [166, 58] width 187 height 11
drag, startPoint x: 87, startPoint y: 48, endPoint x: 141, endPoint y: 48, distance: 53.8
click at [141, 48] on p "Exemples d’utilisation" at bounding box center [169, 49] width 192 height 6
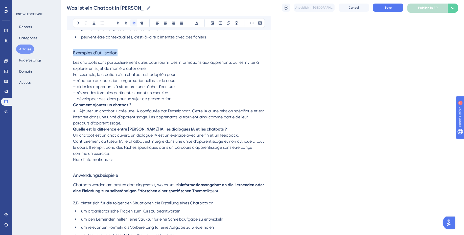
click at [135, 25] on icon at bounding box center [134, 23] width 4 height 4
click at [127, 52] on h3 "Exemples d’utilisation" at bounding box center [169, 52] width 192 height 13
drag, startPoint x: 159, startPoint y: 62, endPoint x: 231, endPoint y: 62, distance: 72.5
click at [231, 62] on span "Les chatbots sont particulièrement utiles pour fournir des informations aux app…" at bounding box center [166, 65] width 187 height 11
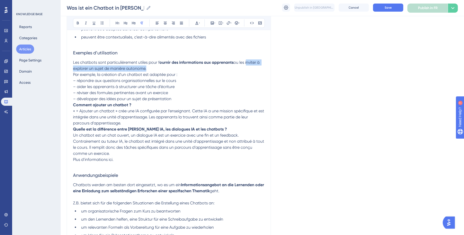
drag, startPoint x: 246, startPoint y: 62, endPoint x: 145, endPoint y: 68, distance: 101.3
click at [145, 68] on span "ou les inviter à explorer un sujet de manière autonome." at bounding box center [167, 65] width 188 height 11
click at [167, 73] on span "Par exemple, la création d’un chatbot est adaptée pour :" at bounding box center [125, 74] width 104 height 5
click at [72, 75] on div "Qu’est-ce qu’un chatbot sur [PERSON_NAME] ? pour les enseignants 👩🏼‍🏫 Bold Ital…" at bounding box center [169, 190] width 204 height 520
click at [73, 73] on span "Par exemple, la création d’un chatbot est adaptée pour :" at bounding box center [125, 74] width 104 height 5
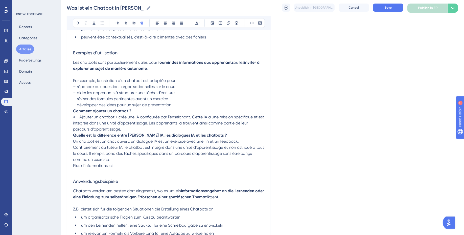
click at [78, 86] on span "– répondre aux questions organisationnelles sur le cours" at bounding box center [124, 86] width 103 height 5
click at [104, 22] on button at bounding box center [102, 22] width 7 height 7
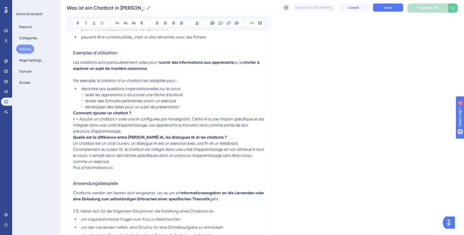
click at [86, 96] on span "– aider les apprenants à structurer une tâche d’écriture" at bounding box center [132, 94] width 102 height 5
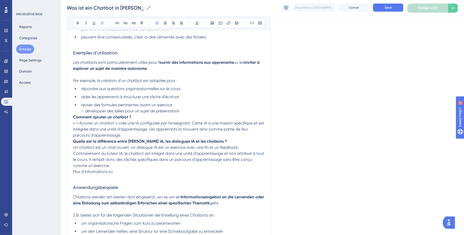
click at [85, 111] on span "– développer des idées pour un sujet de présentation" at bounding box center [130, 110] width 98 height 5
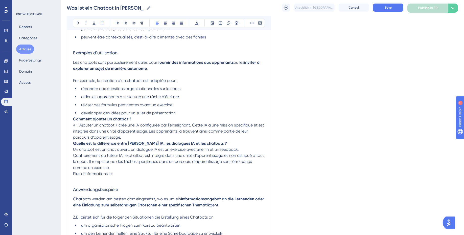
click at [182, 112] on li "développer des idées pour un sujet de présentation" at bounding box center [172, 113] width 186 height 6
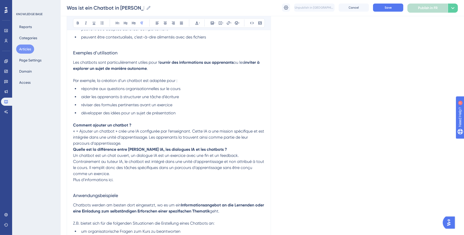
click at [120, 130] on span "« + Ajouter un chatbot » crée une IA configurée par l’enseignant. Cette IA a un…" at bounding box center [169, 137] width 192 height 17
drag, startPoint x: 84, startPoint y: 124, endPoint x: 39, endPoint y: 124, distance: 45.5
click at [61, 124] on div "Performance Users Engagement Widgets Feedback Product Updates Knowledge Base AI…" at bounding box center [262, 191] width 403 height 636
click at [136, 22] on button at bounding box center [133, 22] width 7 height 7
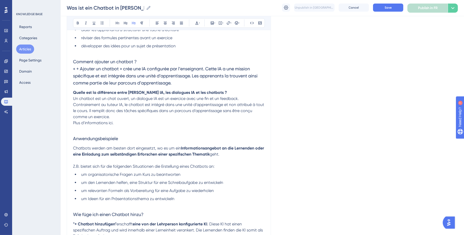
scroll to position [194, 0]
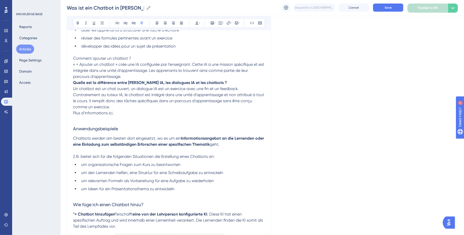
click at [74, 65] on span "« + Ajouter un chatbot » crée une IA configurée par l’enseignant. Cette IA a un…" at bounding box center [169, 70] width 192 height 17
click at [97, 58] on span "Comment ajouter un chatbot ?" at bounding box center [102, 58] width 58 height 5
click at [134, 24] on icon at bounding box center [134, 23] width 4 height 4
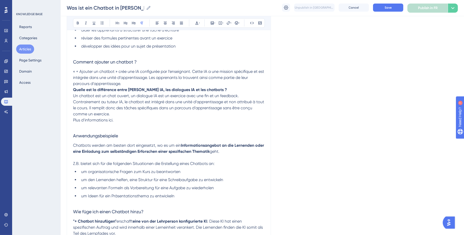
click at [134, 78] on span "« + Ajouter un chatbot » crée une IA configurée par l’enseignant. Cette IA a un…" at bounding box center [169, 77] width 192 height 17
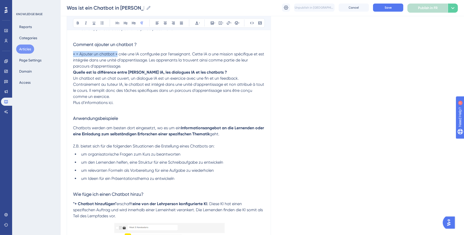
drag, startPoint x: 73, startPoint y: 54, endPoint x: 116, endPoint y: 54, distance: 43.2
click at [116, 54] on span "« + Ajouter un chatbot » crée une IA configurée par l’enseignant. Cette IA a un…" at bounding box center [169, 60] width 192 height 17
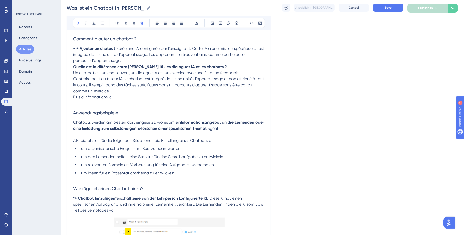
scroll to position [214, 0]
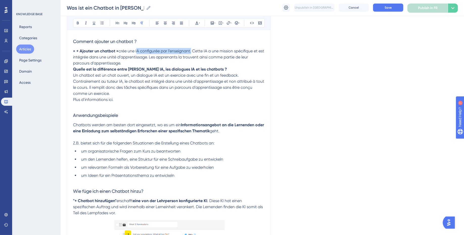
drag, startPoint x: 136, startPoint y: 50, endPoint x: 191, endPoint y: 50, distance: 54.6
click at [191, 50] on span "crée une IA configurée par l’enseignant. Cette IA a une mission spécifique et e…" at bounding box center [169, 57] width 192 height 17
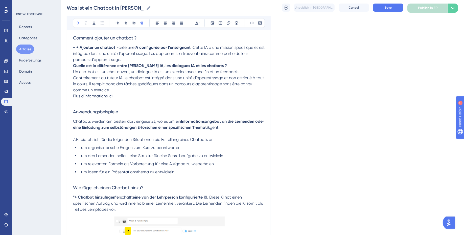
scroll to position [220, 0]
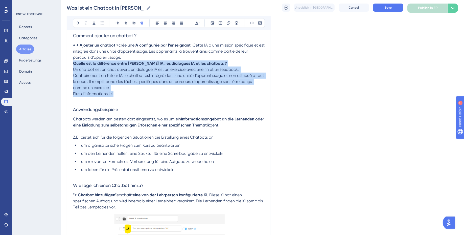
drag, startPoint x: 127, startPoint y: 92, endPoint x: 73, endPoint y: 65, distance: 60.4
click at [73, 65] on div "Que sont exactement les chatbots ? Les chatbots... offrent des chats ouverts (d…" at bounding box center [169, 133] width 192 height 491
copy div "Quelle est la différence entre [PERSON_NAME] IA, les dialogues IA et les chatbo…"
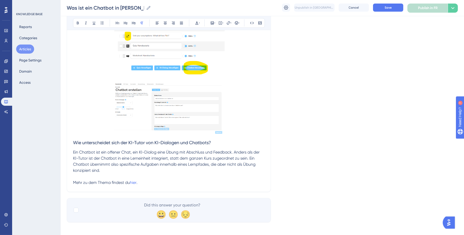
scroll to position [386, 0]
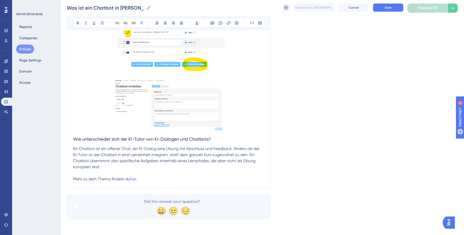
click at [238, 128] on p at bounding box center [169, 105] width 192 height 54
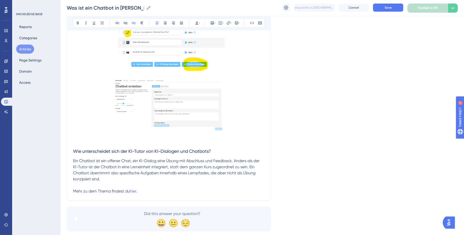
click at [75, 150] on span "Wie unterscheidet sich der KI-Tutor von KI-Dialogen und Chatbots?" at bounding box center [142, 150] width 138 height 5
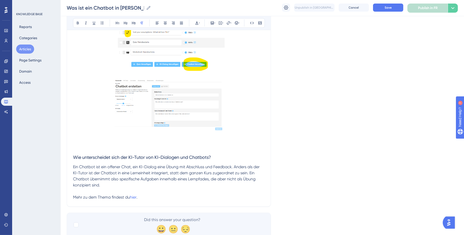
click at [77, 148] on p at bounding box center [169, 148] width 192 height 6
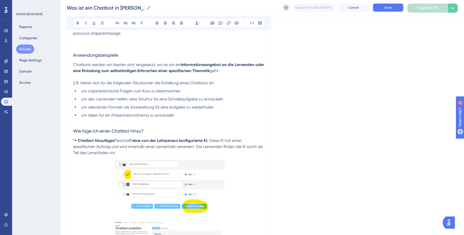
scroll to position [228, 0]
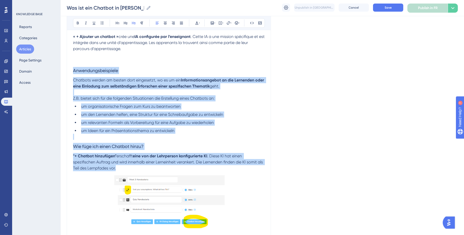
drag, startPoint x: 73, startPoint y: 70, endPoint x: 122, endPoint y: 169, distance: 110.8
click at [122, 169] on div "Que sont exactement les chatbots ? Les chatbots... offrent des chats ouverts (d…" at bounding box center [169, 133] width 192 height 509
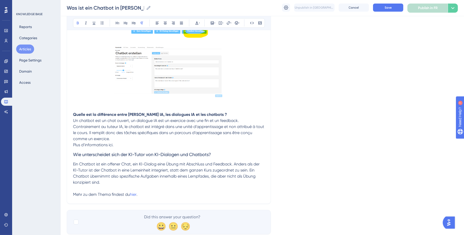
scroll to position [321, 0]
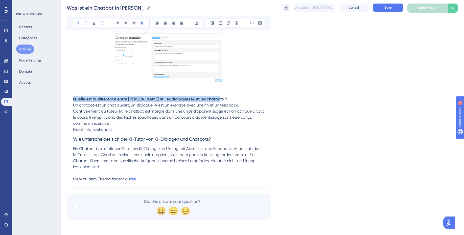
drag, startPoint x: 217, startPoint y: 99, endPoint x: 42, endPoint y: 99, distance: 175.4
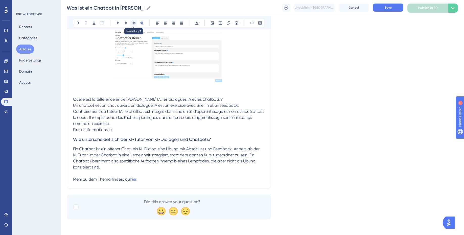
click at [133, 22] on icon at bounding box center [134, 23] width 4 height 3
click at [73, 106] on span "Un chatbot est un chat ouvert, un dialogue IA est un exercice avec une fin et u…" at bounding box center [169, 114] width 192 height 23
click at [77, 100] on span "Quelle est la différence entre [PERSON_NAME] IA, les dialogues IA et les chatbo…" at bounding box center [148, 99] width 150 height 5
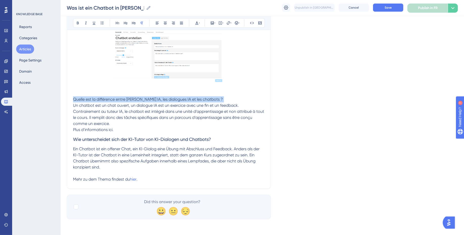
click at [77, 100] on span "Quelle est la différence entre [PERSON_NAME] IA, les dialogues IA et les chatbo…" at bounding box center [148, 99] width 150 height 5
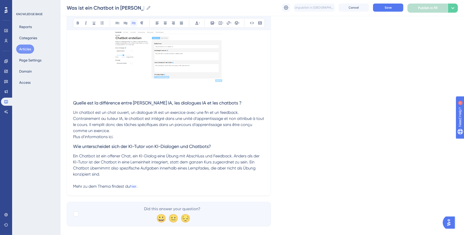
scroll to position [321, 0]
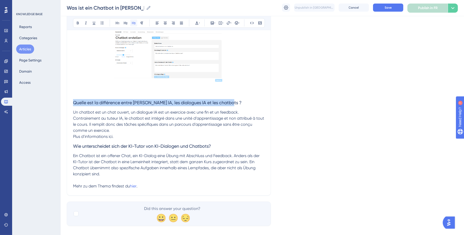
click at [134, 25] on icon at bounding box center [134, 23] width 4 height 4
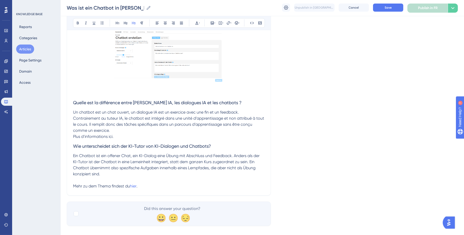
click at [132, 128] on p "Un chatbot est un chat ouvert, un dialogue IA est un exercice avec une fin et u…" at bounding box center [169, 121] width 192 height 24
click at [123, 136] on p "Plus d’informations ici." at bounding box center [169, 136] width 192 height 6
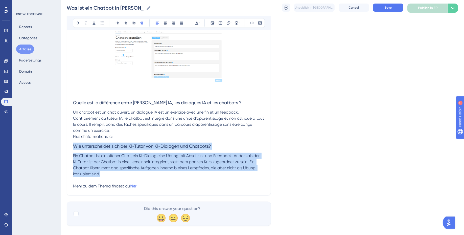
drag, startPoint x: 105, startPoint y: 174, endPoint x: 71, endPoint y: 143, distance: 46.1
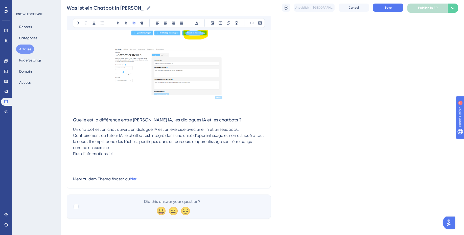
scroll to position [304, 0]
click at [115, 148] on p "Un chatbot est un chat ouvert, un dialogue IA est un exercice avec une fin et u…" at bounding box center [169, 139] width 192 height 24
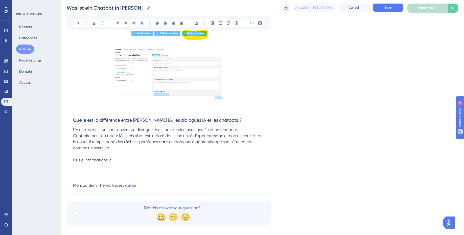
scroll to position [310, 0]
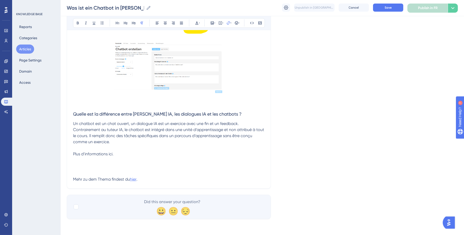
click at [136, 178] on span "hier" at bounding box center [133, 179] width 7 height 5
click at [229, 54] on input "[URL][DOMAIN_NAME][PERSON_NAME]" at bounding box center [228, 56] width 47 height 6
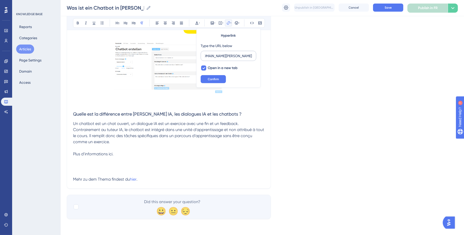
click at [229, 54] on input "[URL][DOMAIN_NAME][PERSON_NAME]" at bounding box center [228, 56] width 47 height 6
click at [159, 162] on h3 at bounding box center [169, 163] width 192 height 13
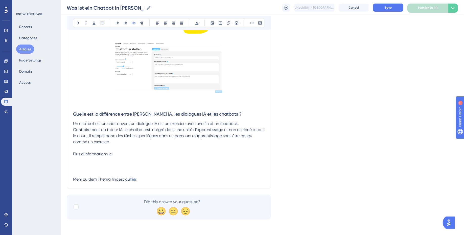
click at [111, 153] on span "Plus d’informations ici." at bounding box center [93, 153] width 40 height 5
click at [230, 21] on icon at bounding box center [228, 23] width 4 height 4
drag, startPoint x: 223, startPoint y: 54, endPoint x: 205, endPoint y: 54, distance: 17.4
click at [205, 54] on input "https://" at bounding box center [228, 56] width 47 height 6
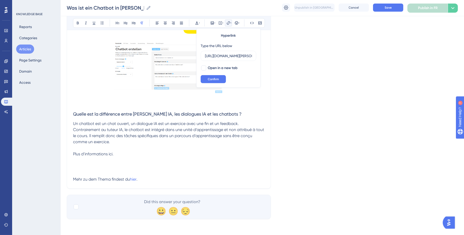
drag, startPoint x: 225, startPoint y: 55, endPoint x: 200, endPoint y: 56, distance: 25.0
click at [200, 56] on div "Hyperlink Type the URL below [URL][DOMAIN_NAME][PERSON_NAME] Open in a new tab …" at bounding box center [228, 57] width 64 height 59
click at [250, 57] on input "[URL][DOMAIN_NAME][PERSON_NAME]" at bounding box center [228, 56] width 47 height 6
type input "[URL][DOMAIN_NAME][PERSON_NAME]"
click at [213, 79] on span "Confirm" at bounding box center [213, 79] width 11 height 4
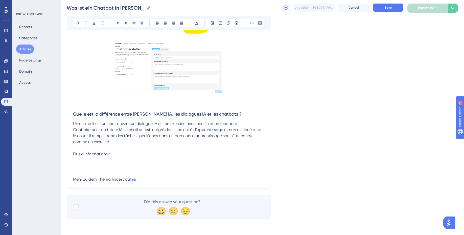
click at [149, 172] on p at bounding box center [169, 173] width 192 height 6
drag, startPoint x: 151, startPoint y: 177, endPoint x: 35, endPoint y: 172, distance: 116.4
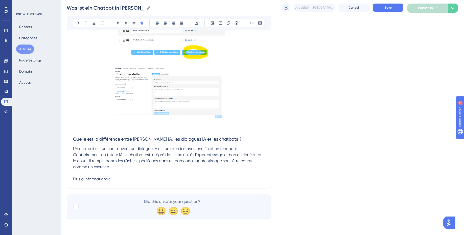
scroll to position [284, 0]
click at [109, 180] on span "ici" at bounding box center [110, 179] width 4 height 5
click at [219, 79] on button "Confirm" at bounding box center [213, 79] width 25 height 8
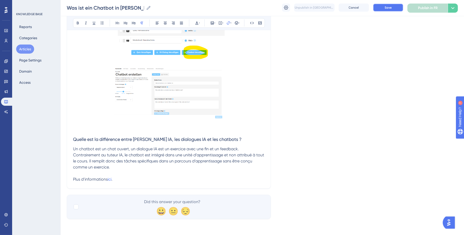
click at [393, 6] on button "Save" at bounding box center [388, 8] width 30 height 8
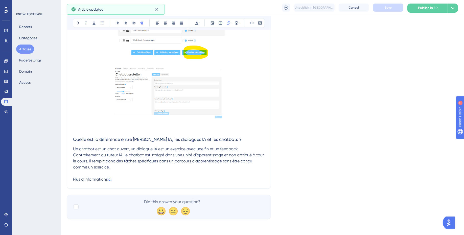
click at [111, 179] on span "ici" at bounding box center [110, 179] width 4 height 5
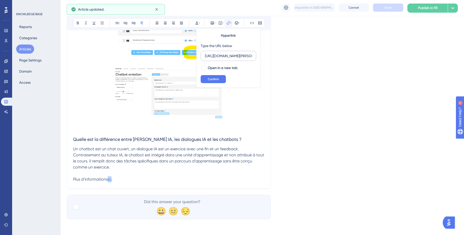
click at [232, 59] on label "[URL][DOMAIN_NAME][PERSON_NAME]" at bounding box center [229, 56] width 56 height 10
click at [232, 59] on input "[URL][DOMAIN_NAME][PERSON_NAME]" at bounding box center [228, 56] width 47 height 6
click at [232, 59] on label "[URL][DOMAIN_NAME][PERSON_NAME]" at bounding box center [229, 56] width 56 height 10
click at [232, 59] on input "[URL][DOMAIN_NAME][PERSON_NAME]" at bounding box center [228, 56] width 47 height 6
click at [232, 59] on label "[URL][DOMAIN_NAME][PERSON_NAME]" at bounding box center [229, 56] width 56 height 10
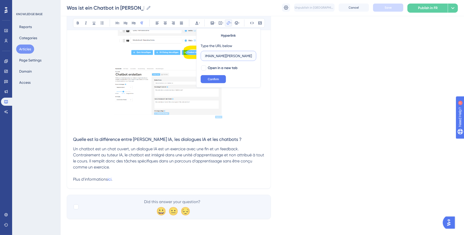
click at [232, 59] on input "[URL][DOMAIN_NAME][PERSON_NAME]" at bounding box center [228, 56] width 47 height 6
click at [231, 58] on input "[URL][DOMAIN_NAME][PERSON_NAME]" at bounding box center [228, 56] width 47 height 6
click at [231, 56] on input "[URL][DOMAIN_NAME][PERSON_NAME]" at bounding box center [228, 56] width 47 height 6
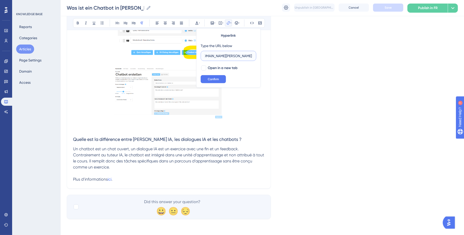
click at [231, 56] on input "[URL][DOMAIN_NAME][PERSON_NAME]" at bounding box center [228, 56] width 47 height 6
click at [131, 177] on p "Plus d’informations ici ." at bounding box center [169, 179] width 192 height 6
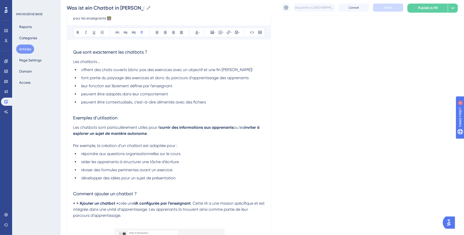
scroll to position [63, 0]
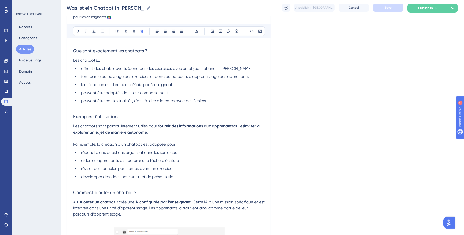
click at [124, 100] on span "peuvent être contextualisés, c’est-à-dire alimentés avec des fichiers" at bounding box center [143, 100] width 125 height 5
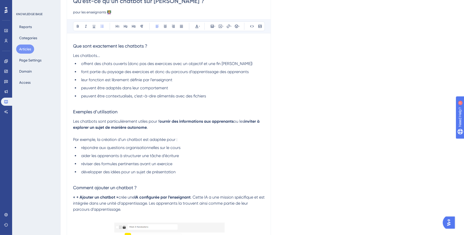
scroll to position [0, 0]
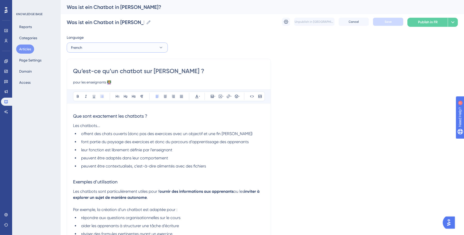
click at [159, 44] on button "French" at bounding box center [117, 47] width 101 height 10
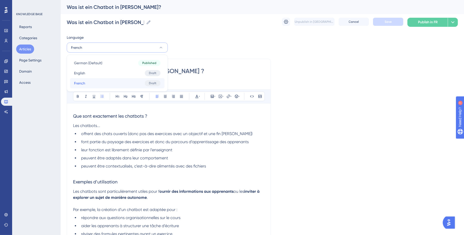
click at [134, 86] on button "French French Draft" at bounding box center [117, 83] width 95 height 10
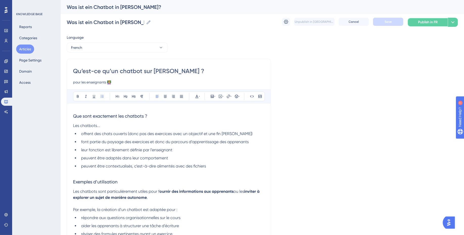
click at [437, 19] on button "Publish in FR" at bounding box center [427, 22] width 40 height 9
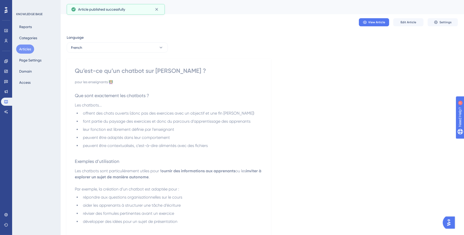
click at [225, 126] on ul "offrent des chats ouverts (donc pas des exercices avec un objectif et une fin […" at bounding box center [169, 129] width 188 height 38
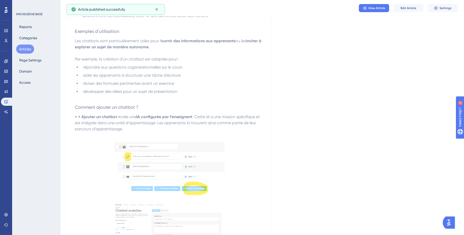
click at [158, 94] on span "développer des idées pour un sujet de présentation" at bounding box center [130, 91] width 95 height 5
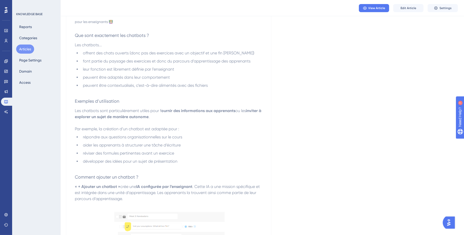
scroll to position [13, 0]
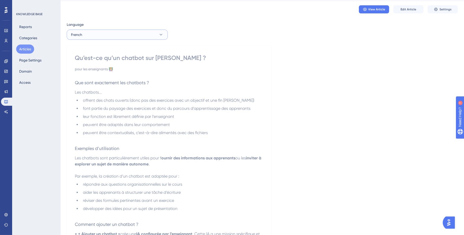
click at [141, 35] on button "French" at bounding box center [117, 35] width 101 height 10
click at [135, 46] on button "German (Default) German (Default) Published" at bounding box center [117, 50] width 95 height 10
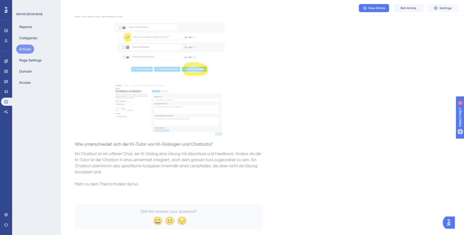
scroll to position [266, 0]
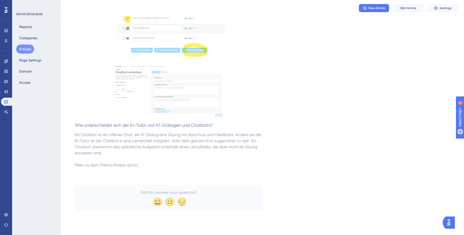
click at [29, 49] on button "Articles" at bounding box center [25, 48] width 18 height 9
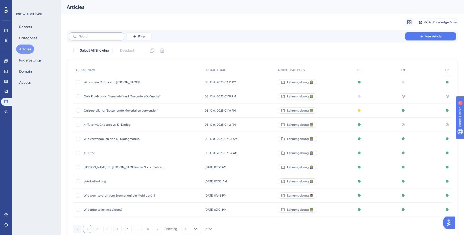
click at [94, 39] on label at bounding box center [97, 36] width 56 height 8
click at [94, 38] on input "text" at bounding box center [99, 37] width 41 height 4
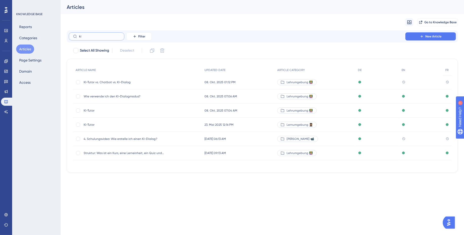
type input "ki"
click at [162, 85] on div "KI-Tutor vs. Chatbot vs. KI-Dialog KI-Tutor vs. Chatbot vs. KI-Dialog" at bounding box center [124, 82] width 81 height 14
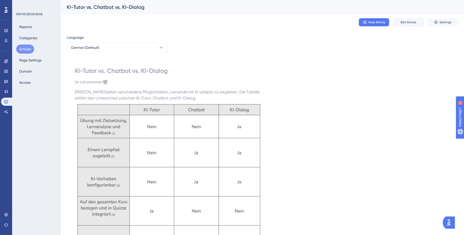
click at [412, 22] on span "Edit Article" at bounding box center [409, 22] width 16 height 4
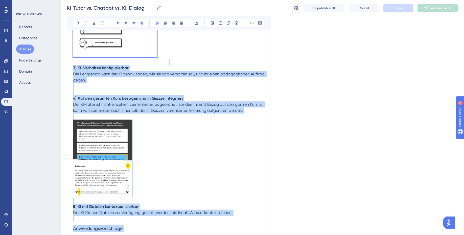
scroll to position [397, 0]
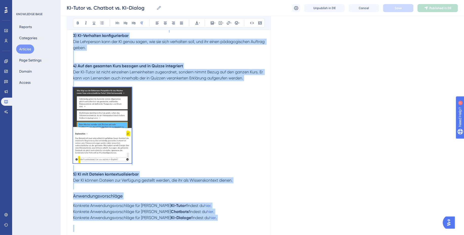
drag, startPoint x: 73, startPoint y: 110, endPoint x: 204, endPoint y: 226, distance: 175.0
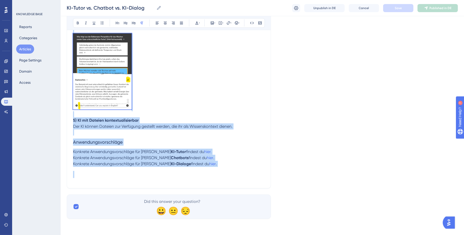
copy div "Lorem ipsumd sitametconse Adipiscingeli, Seddoeiu tem IN utlabor et doloremag. …"
click at [163, 118] on p "5) KI mit Dateien kontextualisierbar" at bounding box center [169, 120] width 192 height 6
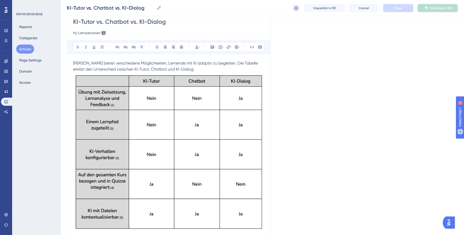
scroll to position [47, 0]
click at [182, 66] on p "[PERSON_NAME] bietet verschiedene Möglichkeiten, Lernende mit KI adaptiv zu beg…" at bounding box center [169, 67] width 192 height 12
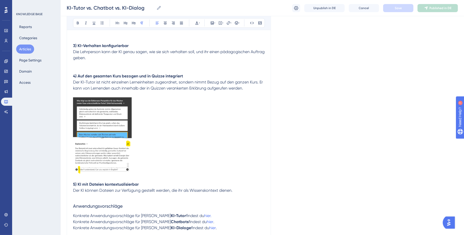
scroll to position [391, 0]
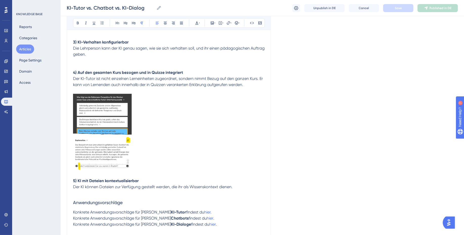
click at [112, 42] on strong "3) KI-Verhalten konfigurierbar" at bounding box center [101, 42] width 56 height 5
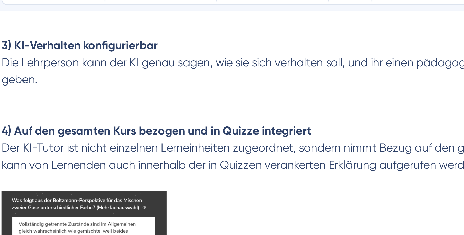
click at [111, 41] on strong "3) KI-Verhalten konfigurierbar" at bounding box center [101, 42] width 56 height 5
click at [115, 58] on p at bounding box center [169, 63] width 192 height 12
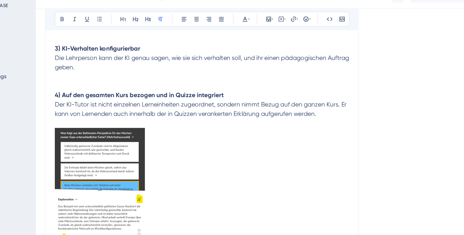
click at [119, 50] on span "Die Lehrperson kann der KI genau sagen, wie sie sich verhalten soll, und ihr ei…" at bounding box center [169, 51] width 193 height 11
click at [121, 52] on p "Die Lehrperson kann der KI genau sagen, wie sie sich verhalten soll, und ihr ei…" at bounding box center [169, 51] width 192 height 12
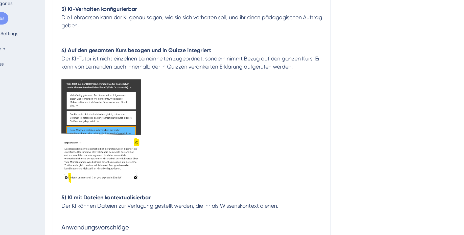
drag, startPoint x: 245, startPoint y: 83, endPoint x: 69, endPoint y: 80, distance: 176.2
copy span "Der KI-Tutor ist nicht einzelnen Lerneinheiten zugeordnet, sondern nimmt Bezug …"
click at [248, 82] on p "Der KI-Tutor ist nicht einzelnen Lerneinheiten zugeordnet, sondern nimmt Bezug …" at bounding box center [169, 82] width 192 height 12
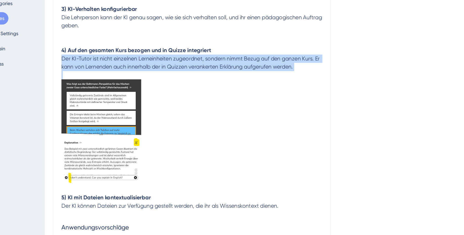
drag, startPoint x: 248, startPoint y: 82, endPoint x: 73, endPoint y: 78, distance: 174.9
click at [73, 78] on p "Der KI-Tutor ist nicht einzelnen Lerneinheiten zugeordnet, sondern nimmt Bezug …" at bounding box center [169, 82] width 192 height 12
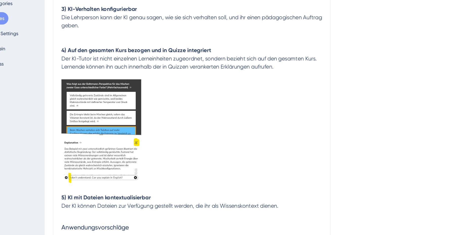
click at [190, 100] on p at bounding box center [169, 133] width 192 height 78
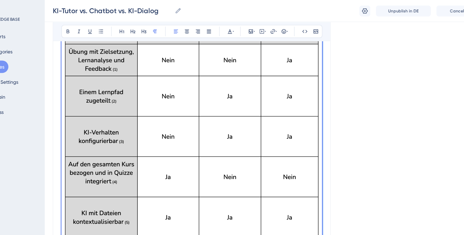
scroll to position [0, 0]
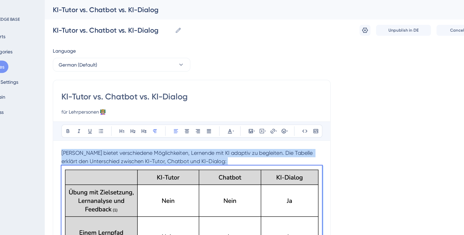
drag, startPoint x: 210, startPoint y: 187, endPoint x: 74, endPoint y: 103, distance: 160.0
copy div "Lorem ipsumd sitametconse Adipiscingeli, Seddoeiu tem IN utlabor et doloremag. …"
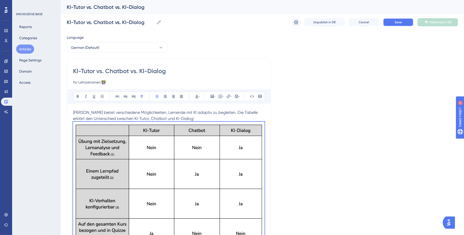
click at [403, 23] on button "Save" at bounding box center [398, 22] width 30 height 8
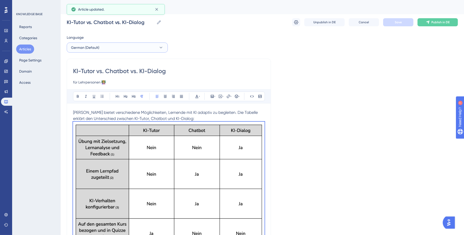
click at [145, 48] on button "German (Default)" at bounding box center [117, 47] width 101 height 10
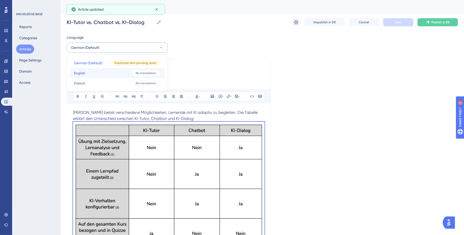
click at [122, 74] on button "English English No translation" at bounding box center [117, 73] width 95 height 10
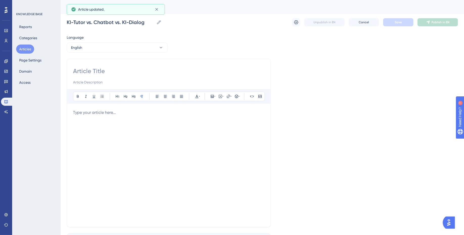
click at [121, 120] on div at bounding box center [169, 164] width 192 height 111
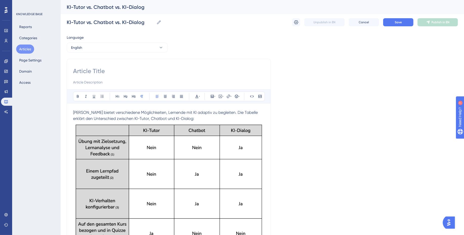
click at [215, 154] on img at bounding box center [169, 201] width 192 height 159
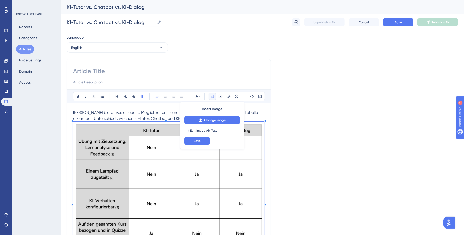
drag, startPoint x: 82, startPoint y: 22, endPoint x: 145, endPoint y: 22, distance: 63.4
click at [145, 22] on input "KI-Tutor vs. Chatbot vs. KI-Dialog" at bounding box center [111, 22] width 88 height 7
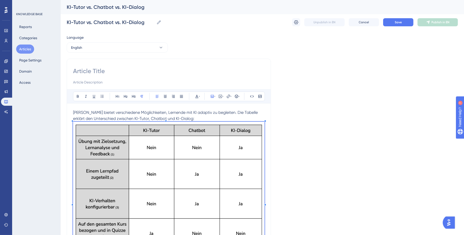
click at [97, 70] on input at bounding box center [169, 71] width 192 height 8
type input "AI Tutor vs. Chatbot vs. AI Dialogue"
click at [84, 81] on input at bounding box center [169, 82] width 192 height 6
drag, startPoint x: 100, startPoint y: 83, endPoint x: 52, endPoint y: 83, distance: 48.0
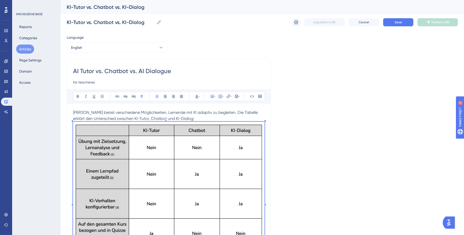
paste input "s 👩🏼‍🏫"
type input "for teachers 👩🏼‍🏫"
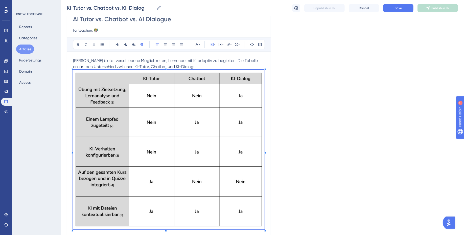
scroll to position [60, 0]
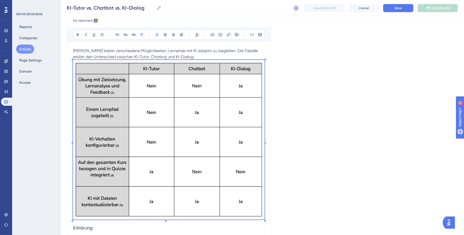
click at [217, 54] on p "[PERSON_NAME] bietet verschiedene Möglichkeiten, Lernende mit KI adaptiv zu beg…" at bounding box center [169, 54] width 192 height 12
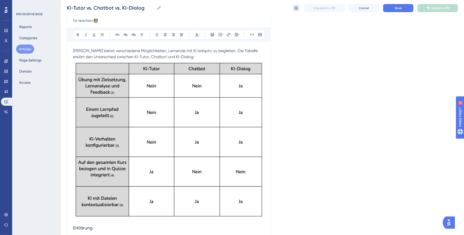
click at [73, 50] on span "[PERSON_NAME] bietet verschiedene Möglichkeiten, Lernende mit KI adaptiv zu beg…" at bounding box center [166, 53] width 186 height 11
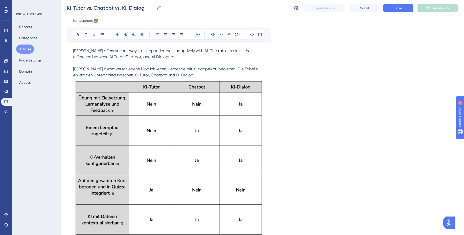
click at [146, 51] on span "[PERSON_NAME] offers various ways to support learners adaptively with AI. The t…" at bounding box center [162, 53] width 178 height 11
click at [179, 73] on p "[PERSON_NAME] bietet verschiedene Möglichkeiten, Lernende mit KI adaptiv zu beg…" at bounding box center [169, 72] width 192 height 12
click at [177, 74] on p "[PERSON_NAME] bietet verschiedene Möglichkeiten, Lernende mit KI adaptiv zu beg…" at bounding box center [169, 72] width 192 height 12
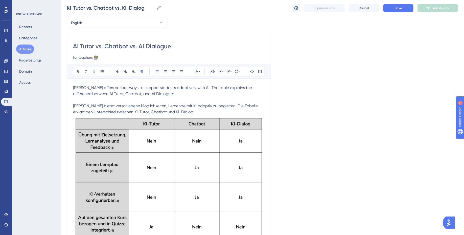
scroll to position [27, 0]
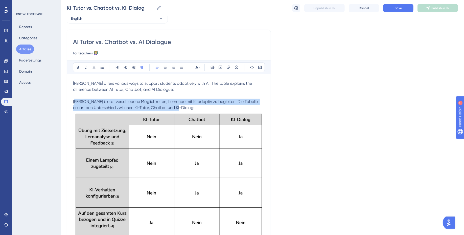
drag, startPoint x: 182, startPoint y: 107, endPoint x: 75, endPoint y: 98, distance: 106.7
click at [75, 99] on p "[PERSON_NAME] bietet verschiedene Möglichkeiten, Lernende mit KI adaptiv zu beg…" at bounding box center [169, 105] width 192 height 12
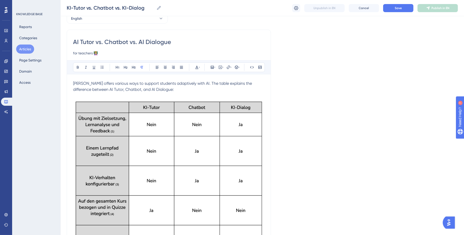
click at [246, 124] on img at bounding box center [169, 178] width 192 height 159
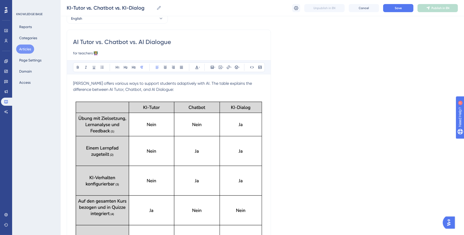
scroll to position [75, 0]
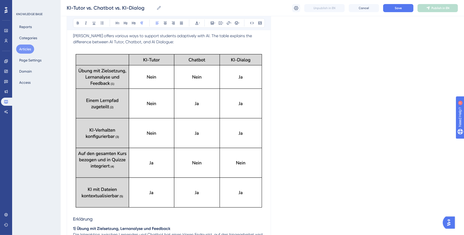
click at [193, 139] on img at bounding box center [169, 130] width 192 height 159
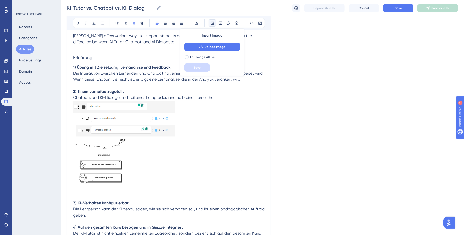
scroll to position [0, 0]
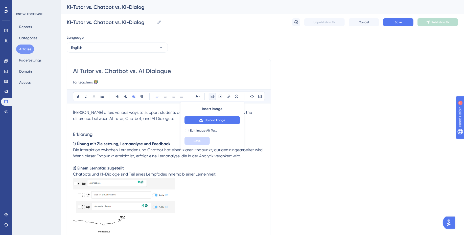
click at [119, 169] on strong "2) Einem Lernpfad zugeteilt" at bounding box center [98, 168] width 51 height 5
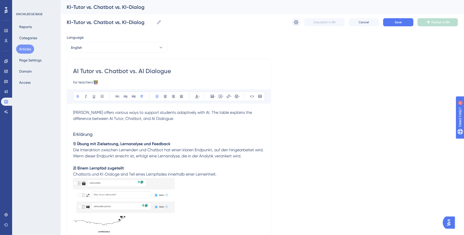
scroll to position [14, 0]
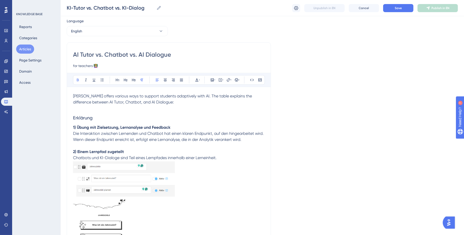
click at [161, 103] on p "[PERSON_NAME] offers various ways to support students adaptively with AI. The t…" at bounding box center [169, 99] width 192 height 12
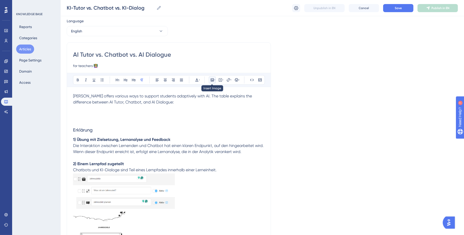
click at [214, 79] on icon at bounding box center [212, 80] width 4 height 4
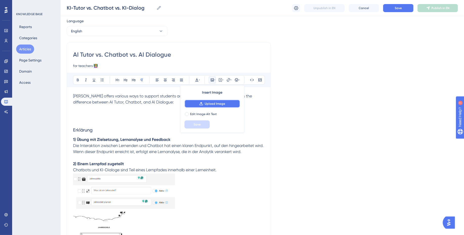
click at [214, 102] on span "Upload Image" at bounding box center [215, 104] width 20 height 4
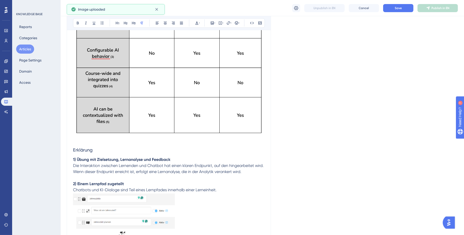
scroll to position [157, 0]
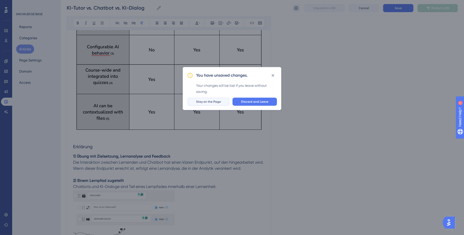
click at [205, 102] on span "Stay on the Page" at bounding box center [208, 102] width 25 height 4
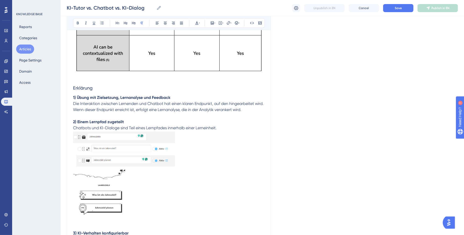
scroll to position [215, 0]
click at [93, 86] on h3 "Erklärung" at bounding box center [169, 88] width 192 height 13
click at [78, 80] on p at bounding box center [169, 79] width 192 height 6
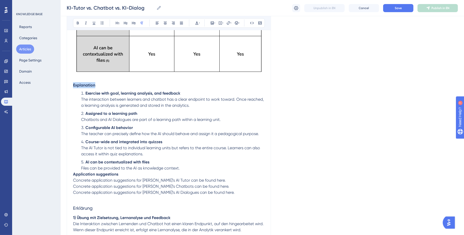
drag, startPoint x: 98, startPoint y: 84, endPoint x: 60, endPoint y: 84, distance: 37.4
click at [61, 84] on div "Performance Users Engagement Widgets Feedback Product Updates Knowledge Base AI…" at bounding box center [262, 181] width 403 height 792
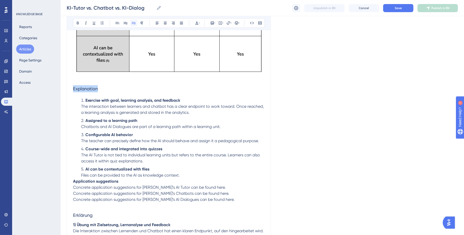
click at [131, 21] on button at bounding box center [133, 22] width 7 height 7
click at [85, 98] on li "Exercise with goal, learning analysis, and feedback The interaction between lea…" at bounding box center [172, 106] width 186 height 18
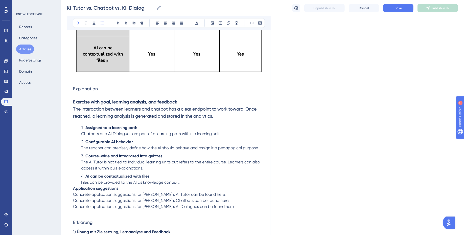
click at [86, 129] on strong "Assigned to a learning path" at bounding box center [111, 127] width 52 height 5
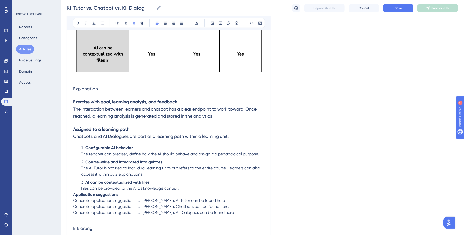
click at [85, 148] on strong "Configurable AI behavior" at bounding box center [109, 147] width 48 height 5
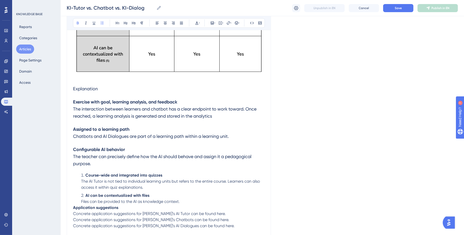
click at [85, 174] on strong "Course-wide and integrated into quizzes" at bounding box center [123, 175] width 77 height 5
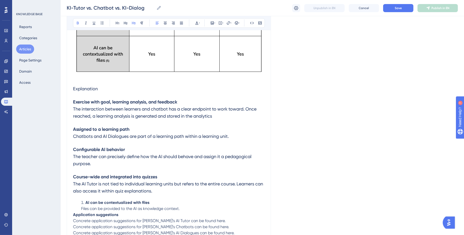
click at [85, 201] on strong "AI can be contextualized with files" at bounding box center [117, 202] width 64 height 5
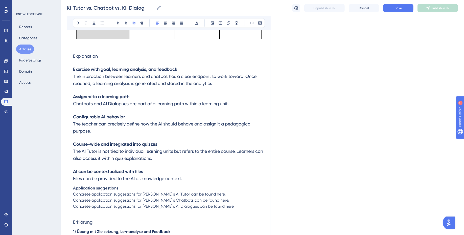
scroll to position [250, 0]
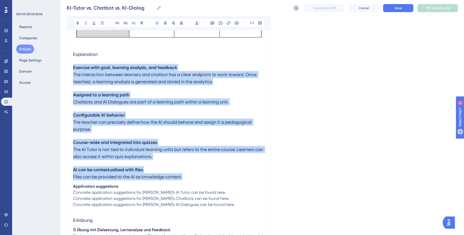
drag, startPoint x: 194, startPoint y: 175, endPoint x: 73, endPoint y: 68, distance: 161.2
click at [73, 68] on div "AI Tutor vs. Chatbot vs. AI Dialogue for teachers 👩🏼‍🏫 Bold Italic Underline Bu…" at bounding box center [169, 178] width 204 height 743
click at [136, 22] on button at bounding box center [133, 22] width 7 height 7
click at [144, 23] on button at bounding box center [141, 22] width 7 height 7
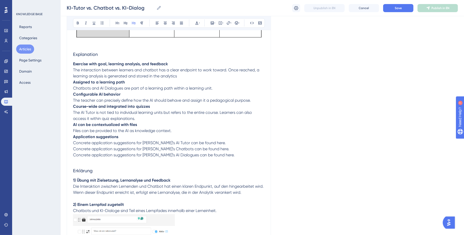
click at [118, 56] on h3 "Explanation" at bounding box center [169, 54] width 192 height 13
click at [73, 63] on strong "Exercise with goal, learning analysis, and feedback" at bounding box center [120, 63] width 95 height 5
click at [184, 76] on p "1) Exercise with goal, learning analysis, and feedback The interaction between …" at bounding box center [169, 70] width 192 height 18
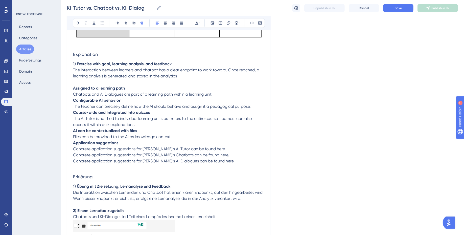
click at [127, 70] on span "The interaction between learners and chatbot has a clear endpoint to work towar…" at bounding box center [166, 72] width 187 height 11
click at [190, 77] on p "1) Exercise with goal, learning analysis, and feedback The interaction between …" at bounding box center [169, 70] width 192 height 18
click at [73, 87] on strong "Assigned to a learning path" at bounding box center [99, 88] width 52 height 5
